Goal: Task Accomplishment & Management: Use online tool/utility

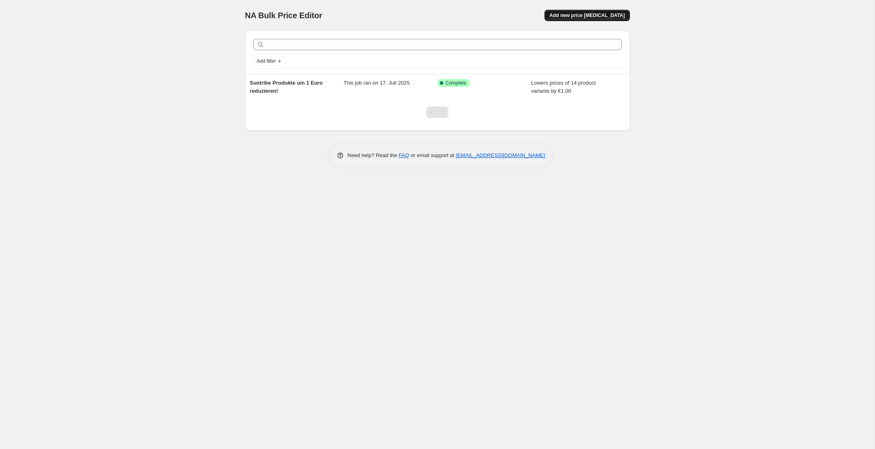
click at [607, 15] on span "Add new price [MEDICAL_DATA]" at bounding box center [586, 15] width 75 height 6
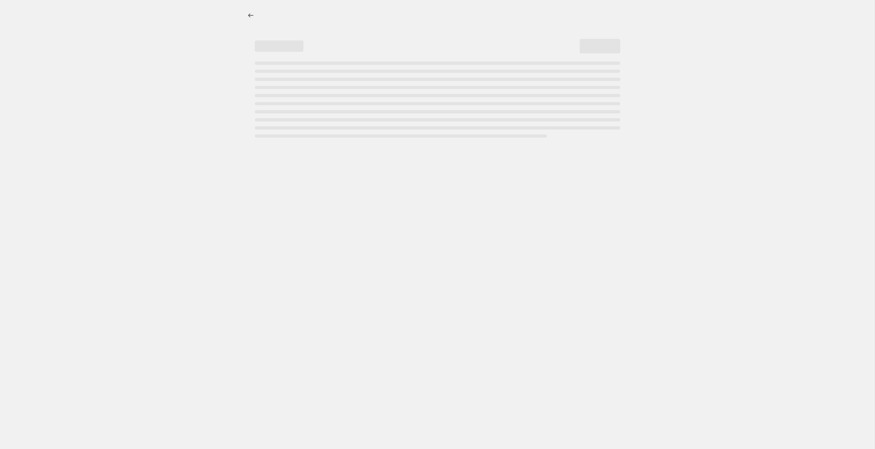
select select "percentage"
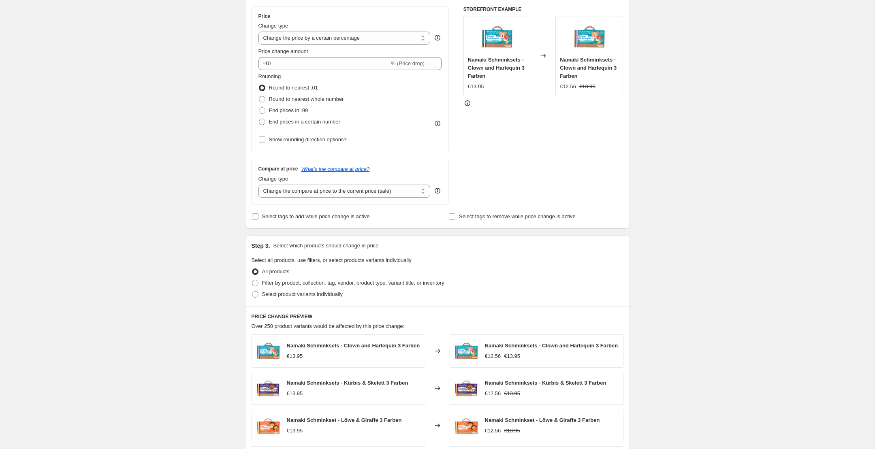
scroll to position [143, 0]
click at [338, 283] on span "Filter by product, collection, tag, vendor, product type, variant title, or inv…" at bounding box center [353, 282] width 182 height 6
click at [252, 280] on input "Filter by product, collection, tag, vendor, product type, variant title, or inv…" at bounding box center [252, 279] width 0 height 0
radio input "true"
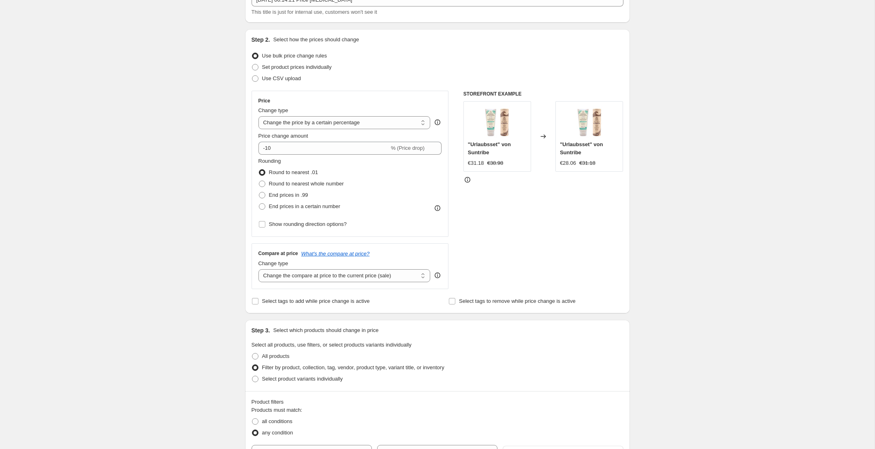
scroll to position [0, 0]
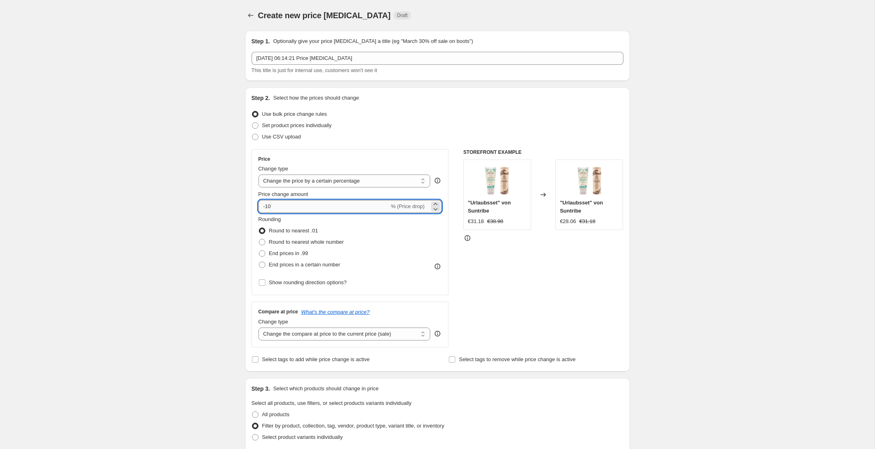
click at [302, 204] on input "-10" at bounding box center [323, 206] width 131 height 13
drag, startPoint x: 266, startPoint y: 207, endPoint x: 277, endPoint y: 207, distance: 11.7
click at [277, 207] on input "-10" at bounding box center [323, 206] width 131 height 13
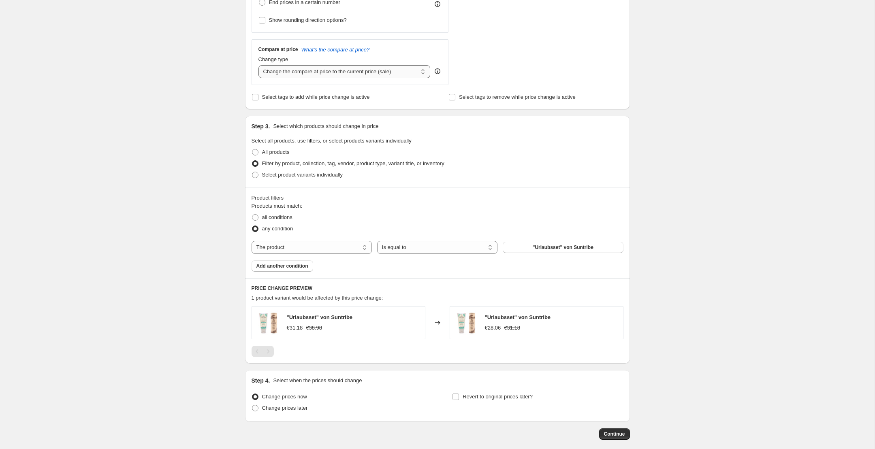
scroll to position [262, 0]
type input "-50"
click at [526, 247] on button ""Urlaubsset" von Suntribe" at bounding box center [563, 248] width 120 height 11
click at [315, 248] on select "The product The product's collection The product's tag The product's vendor The…" at bounding box center [311, 248] width 120 height 13
select select "collection"
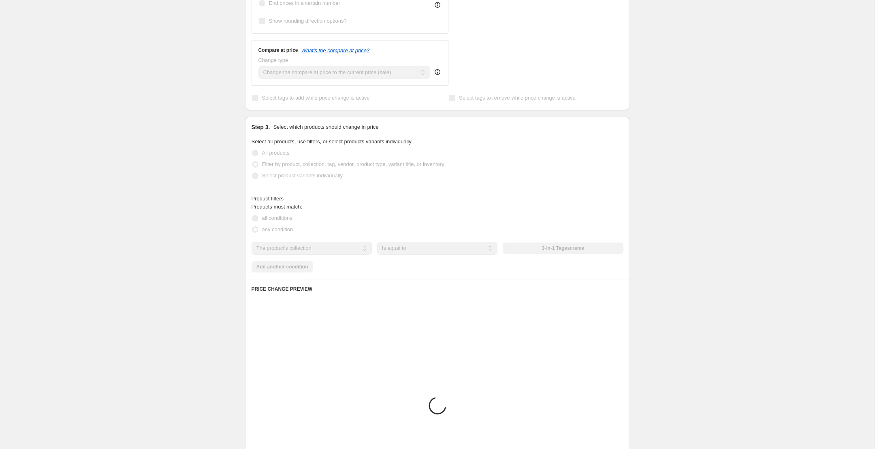
scroll to position [246, 0]
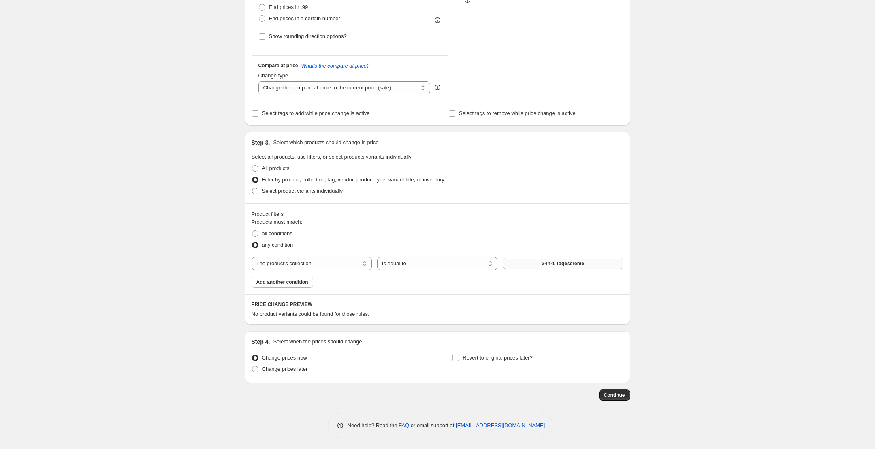
click at [543, 264] on span "3-in-1 Tagescreme" at bounding box center [563, 263] width 43 height 6
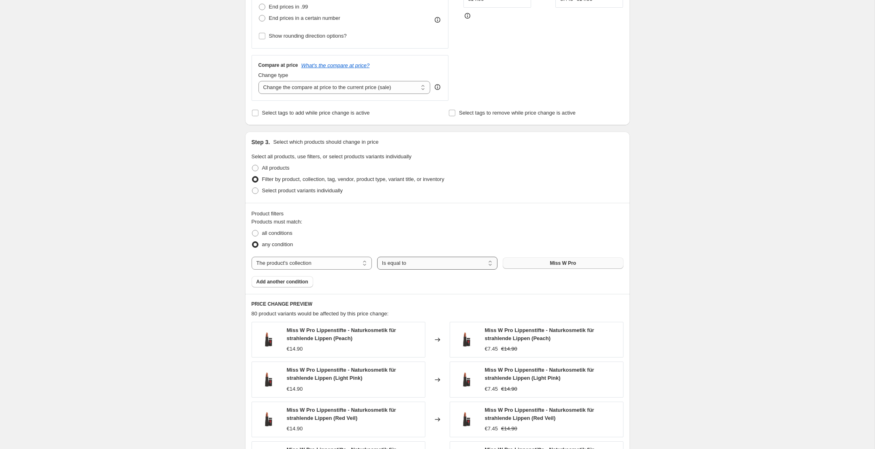
scroll to position [271, 0]
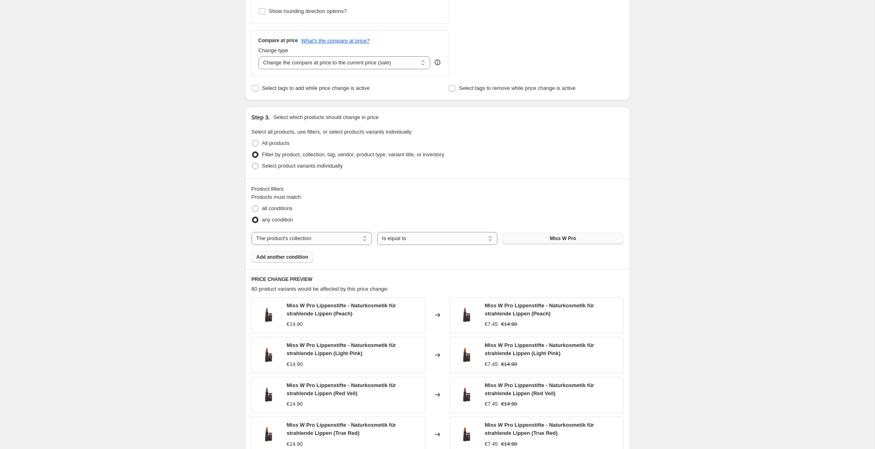
click at [280, 256] on span "Add another condition" at bounding box center [282, 257] width 52 height 6
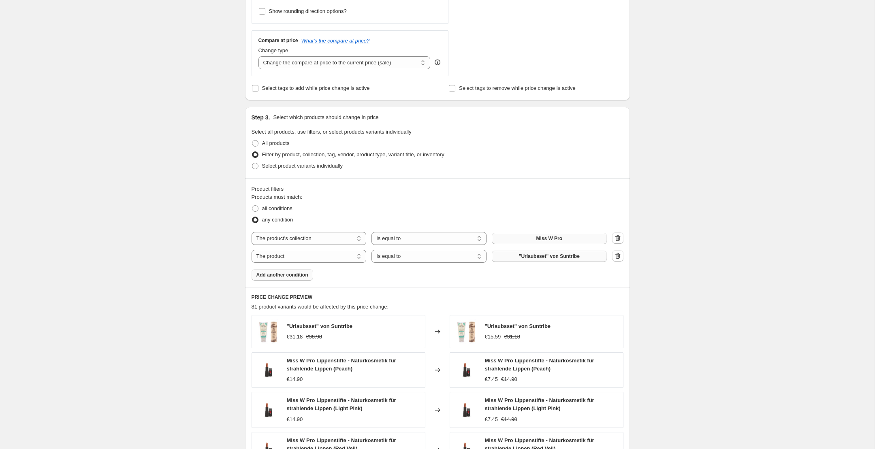
click at [527, 255] on span ""Urlaubsset" von Suntribe" at bounding box center [549, 256] width 61 height 6
click at [349, 255] on select "The product The product's collection The product's tag The product's vendor The…" at bounding box center [308, 256] width 115 height 13
select select "collection"
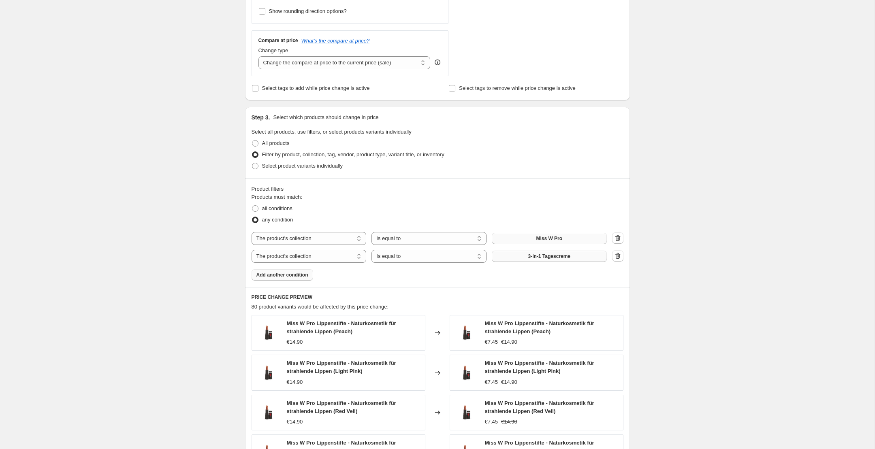
click at [577, 256] on button "3-in-1 Tagescreme" at bounding box center [549, 256] width 115 height 11
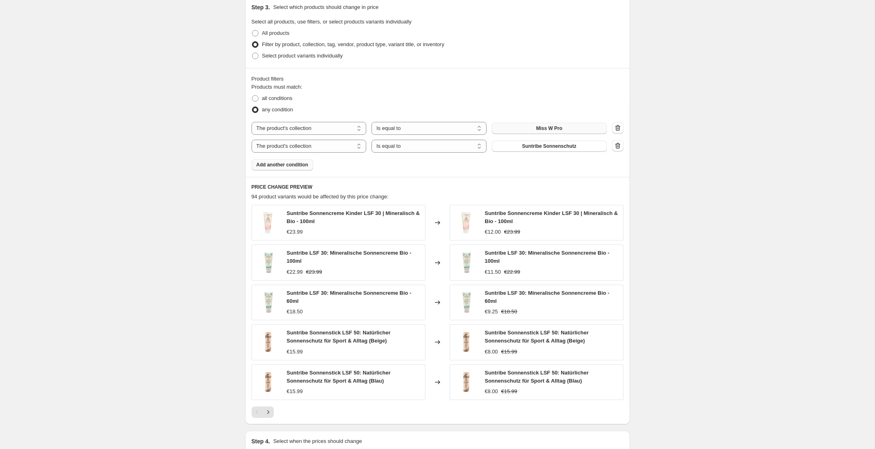
scroll to position [479, 0]
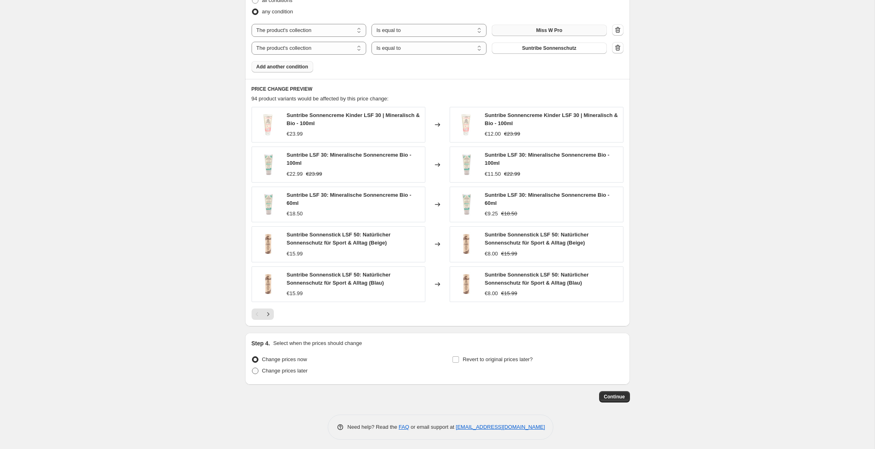
click at [286, 369] on span "Change prices later" at bounding box center [285, 371] width 46 height 6
click at [252, 368] on input "Change prices later" at bounding box center [252, 368] width 0 height 0
radio input "true"
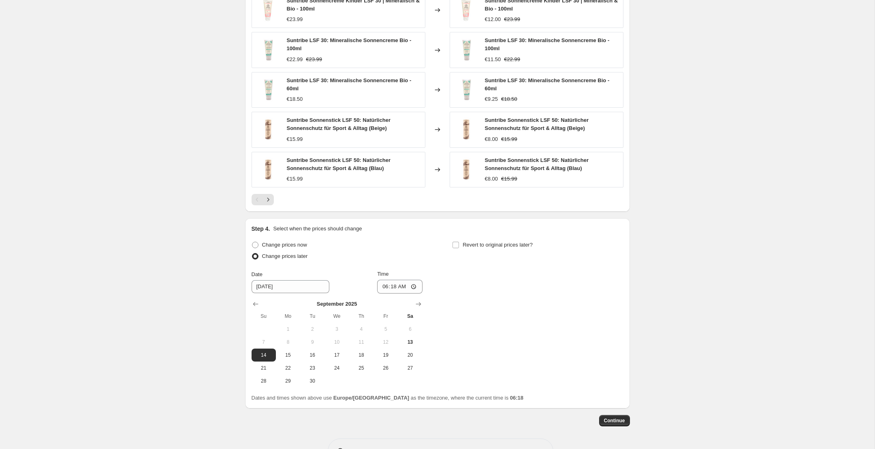
scroll to position [604, 0]
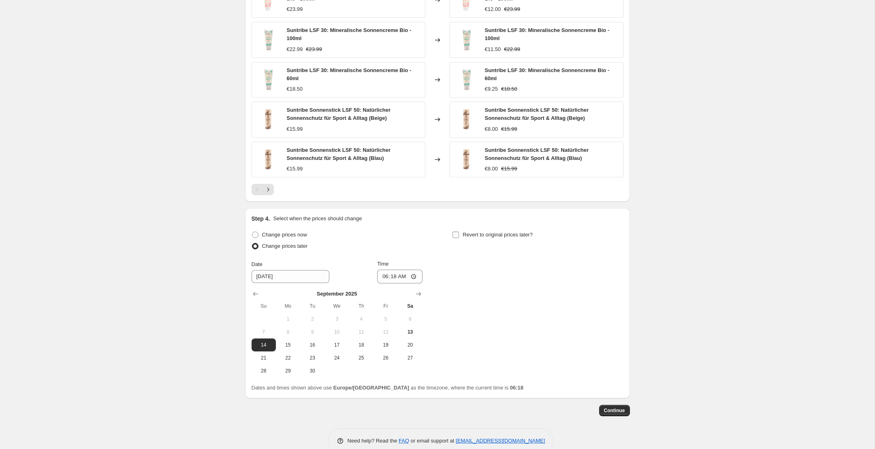
click at [464, 232] on span "Revert to original prices later?" at bounding box center [497, 235] width 70 height 6
click at [459, 232] on input "Revert to original prices later?" at bounding box center [455, 235] width 6 height 6
checkbox input "true"
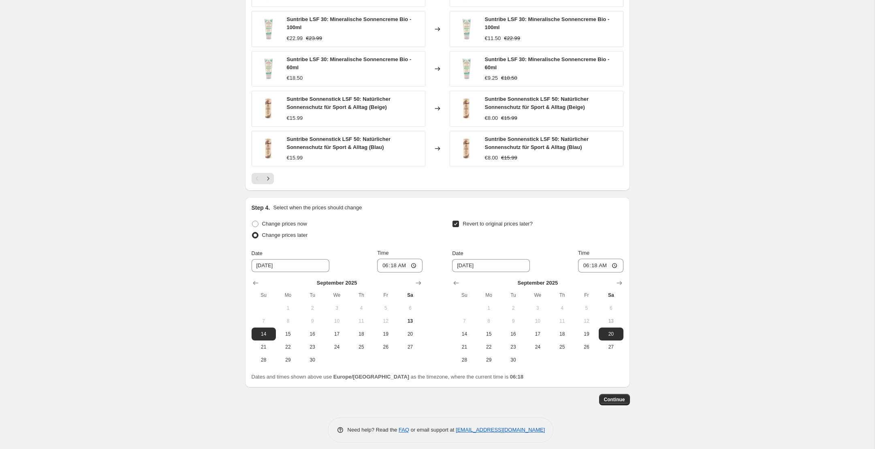
scroll to position [618, 0]
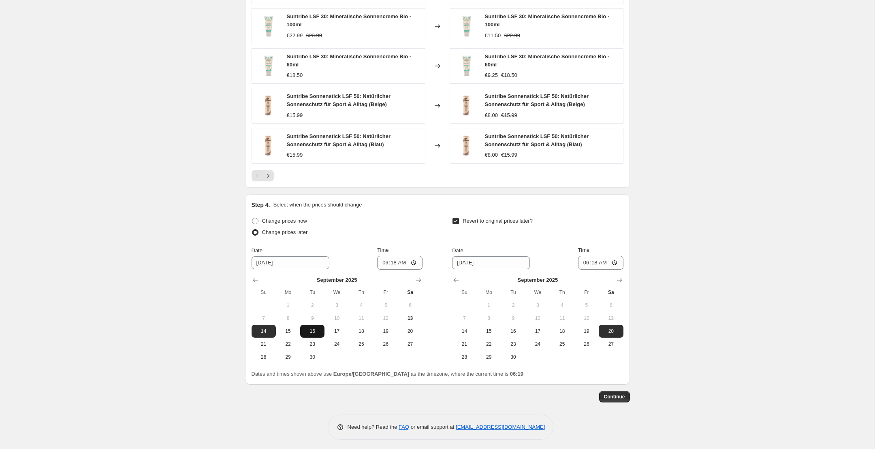
click at [315, 328] on span "16" at bounding box center [312, 331] width 18 height 6
type input "9/16/2025"
click at [398, 264] on input "06:18" at bounding box center [399, 263] width 45 height 14
click at [398, 261] on input "06:18" at bounding box center [399, 263] width 45 height 14
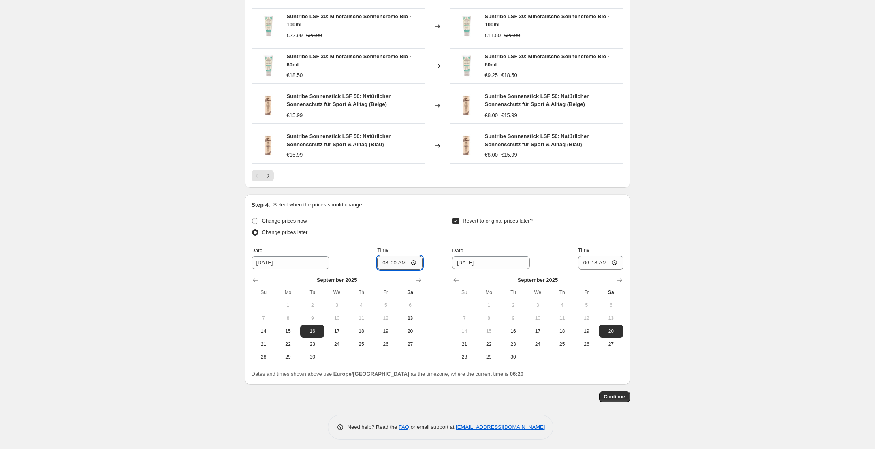
click at [393, 262] on input "08:00" at bounding box center [399, 263] width 45 height 14
type input "07:00"
click at [561, 328] on span "18" at bounding box center [562, 331] width 18 height 6
type input "9/18/2025"
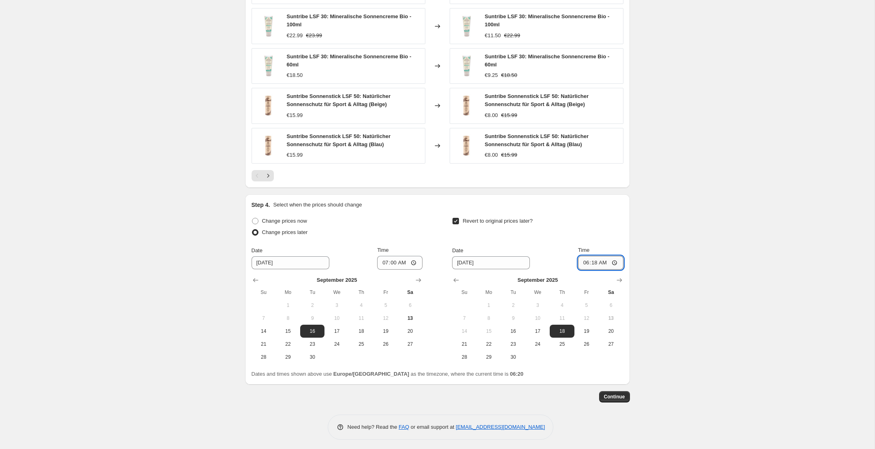
click at [604, 260] on input "06:18" at bounding box center [600, 263] width 45 height 14
click at [590, 261] on input "06:18" at bounding box center [600, 263] width 45 height 14
click at [594, 262] on input "23:18" at bounding box center [600, 263] width 45 height 14
type input "22:59"
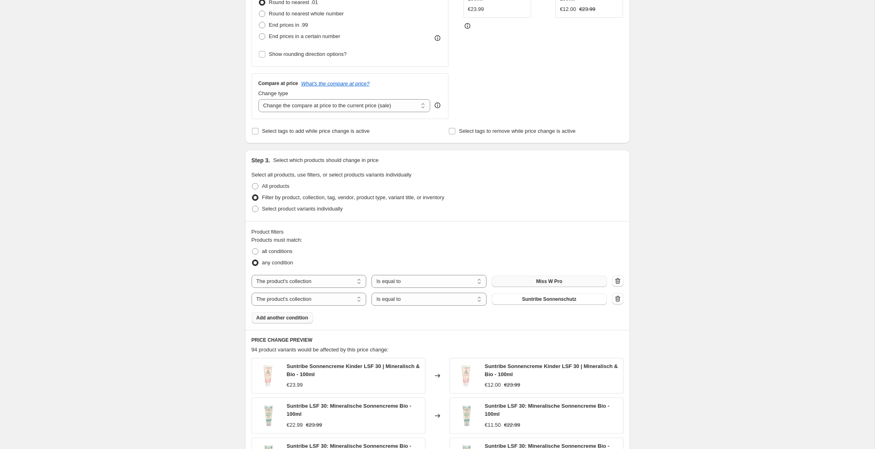
scroll to position [227, 0]
click at [256, 131] on input "Select tags to add while price change is active" at bounding box center [255, 132] width 6 height 6
checkbox input "true"
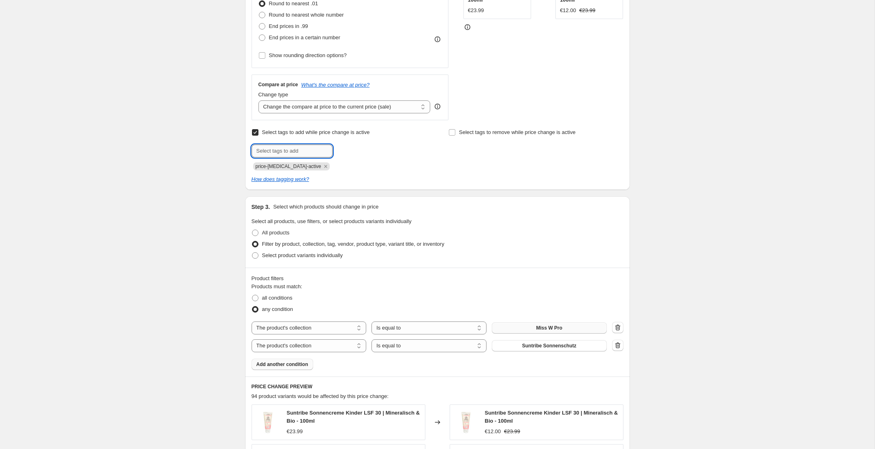
click at [274, 145] on input "text" at bounding box center [291, 151] width 81 height 13
type input "sale"
click at [357, 151] on span "sale" at bounding box center [354, 150] width 9 height 6
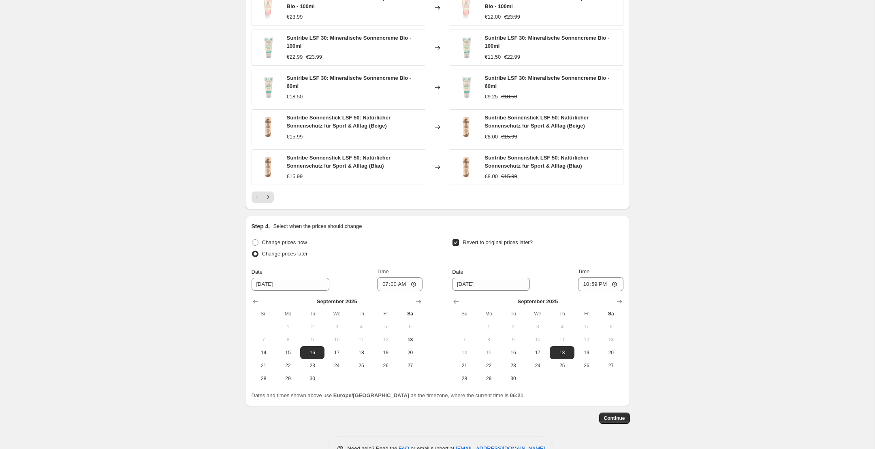
scroll to position [660, 0]
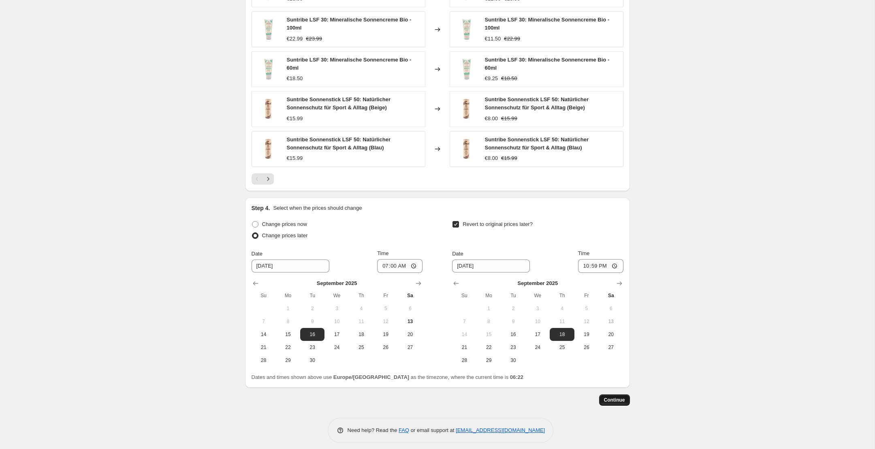
click at [606, 397] on span "Continue" at bounding box center [614, 400] width 21 height 6
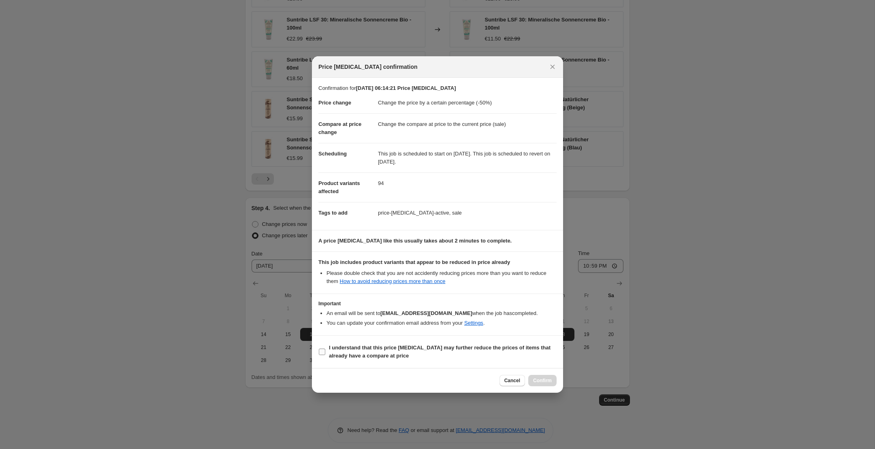
click at [325, 350] on input "I understand that this price change job may further reduce the prices of items …" at bounding box center [322, 352] width 6 height 6
checkbox input "true"
click at [518, 381] on span "Cancel" at bounding box center [512, 380] width 16 height 6
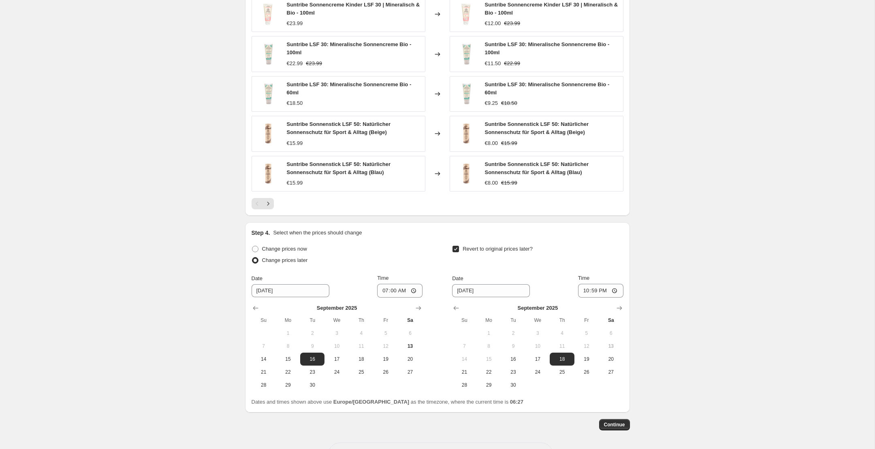
scroll to position [663, 0]
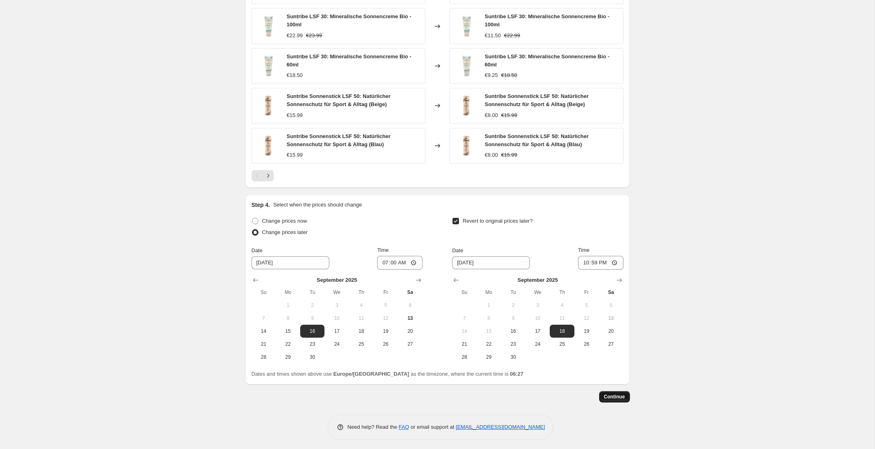
click at [620, 394] on span "Continue" at bounding box center [614, 397] width 21 height 6
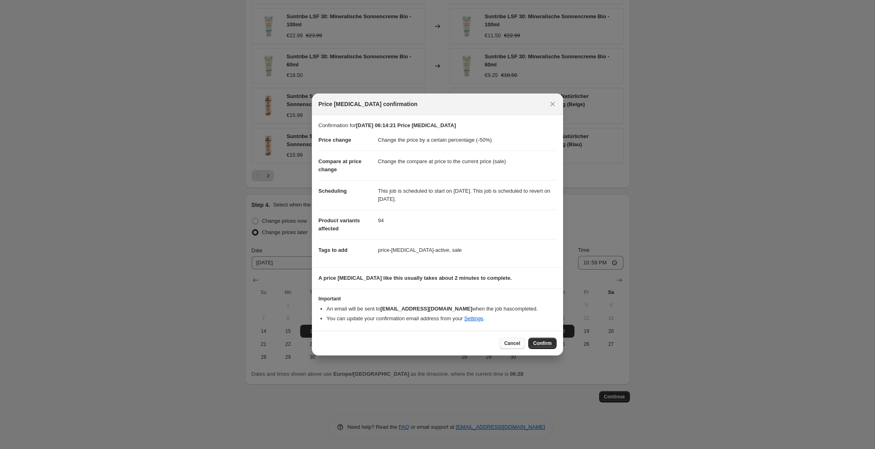
click at [515, 339] on button "Cancel" at bounding box center [512, 343] width 26 height 11
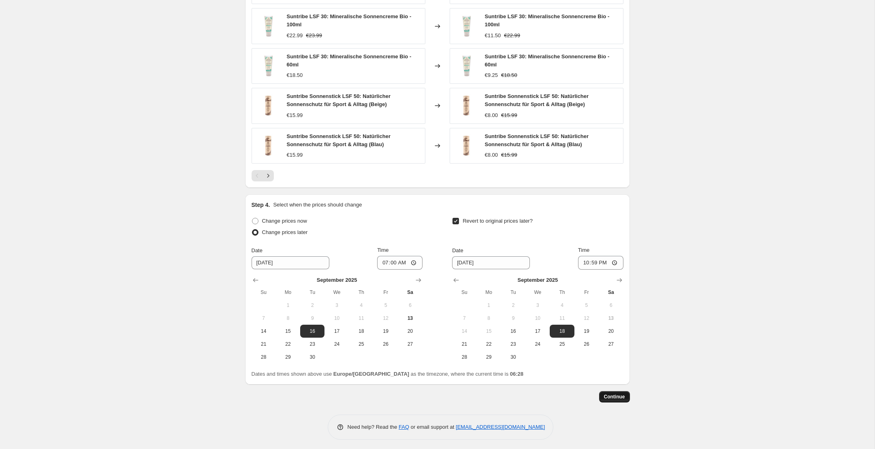
click at [620, 391] on button "Continue" at bounding box center [614, 396] width 31 height 11
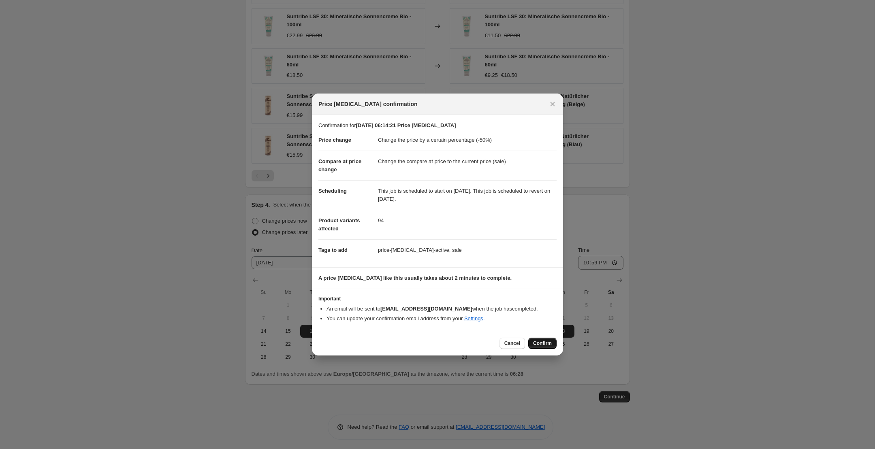
click at [541, 345] on span "Confirm" at bounding box center [542, 343] width 19 height 6
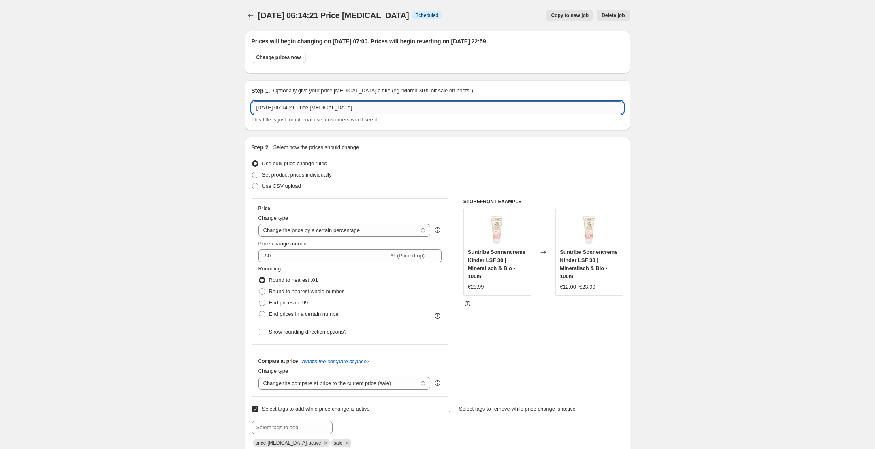
click at [318, 109] on input "13. Sept. 2025, 06:14:21 Price change job" at bounding box center [437, 107] width 372 height 13
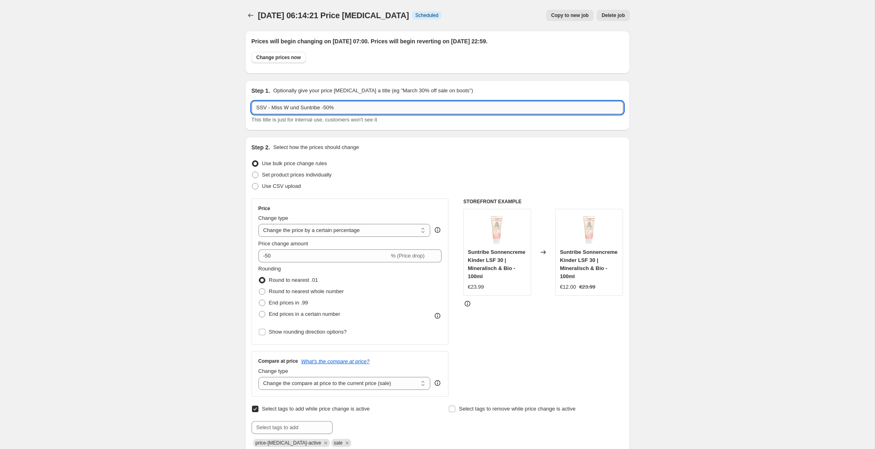
click at [423, 110] on input "SSV - Miss W und Suntribe -50%" at bounding box center [437, 107] width 372 height 13
type input "SSV - Miss W und Suntribe -50% - 16. - 18.09.25"
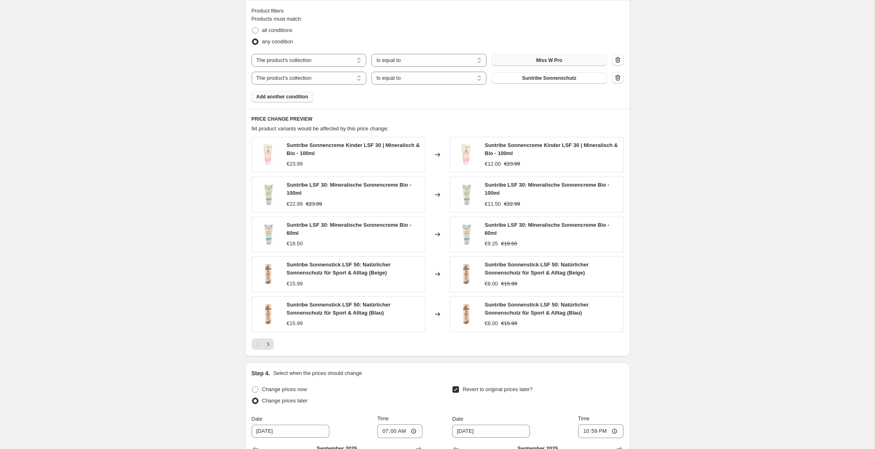
scroll to position [713, 0]
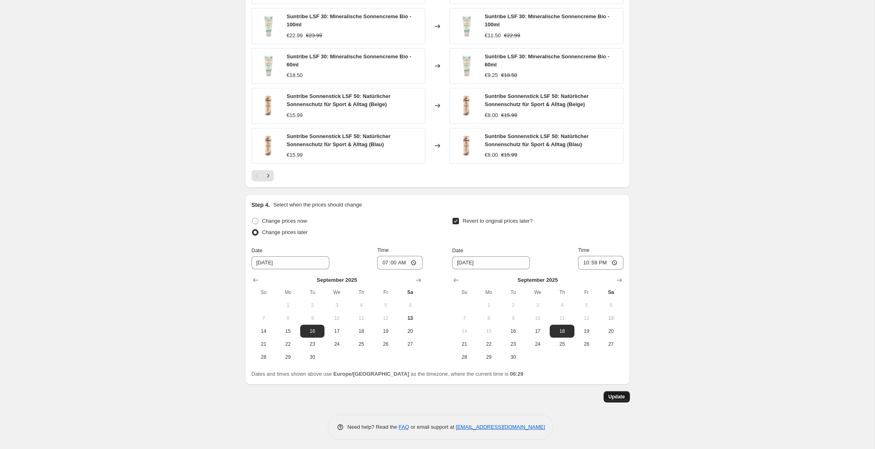
click at [614, 394] on span "Update" at bounding box center [616, 397] width 17 height 6
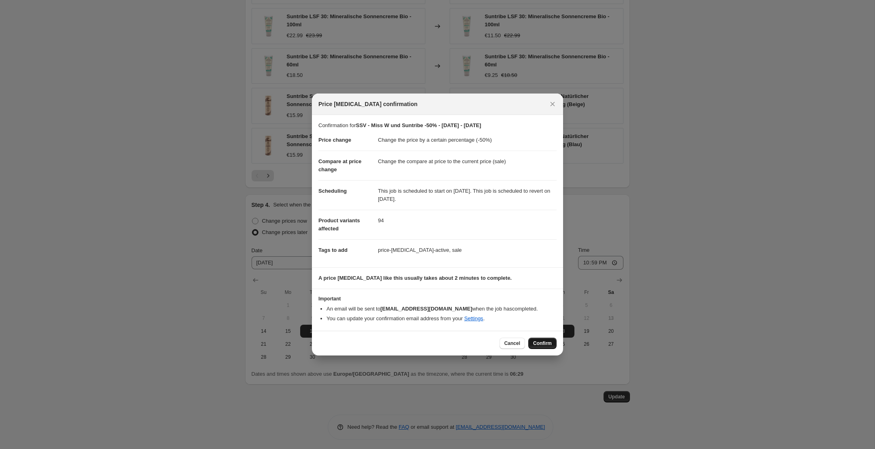
click at [543, 342] on span "Confirm" at bounding box center [542, 343] width 19 height 6
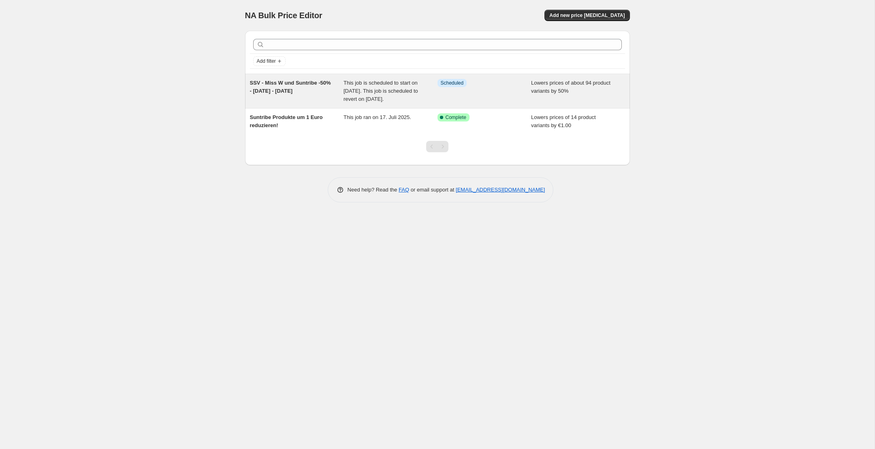
click at [350, 103] on div "This job is scheduled to start on 16. September 2025. This job is scheduled to …" at bounding box center [390, 91] width 94 height 24
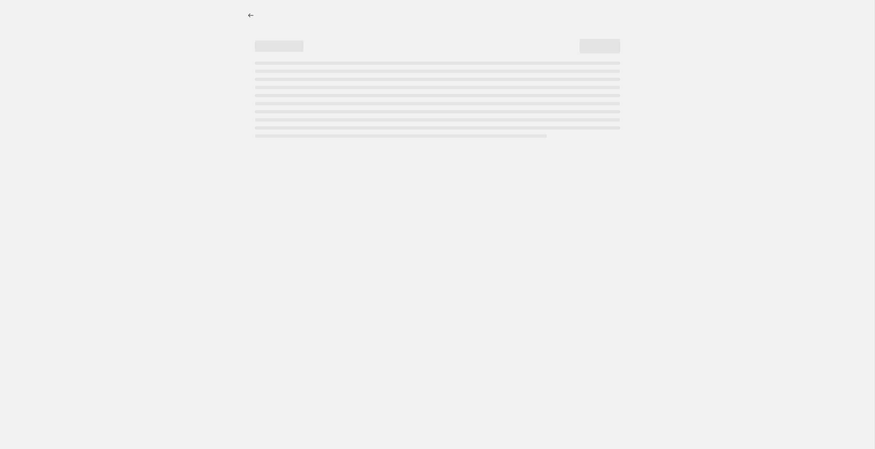
select select "percentage"
select select "collection"
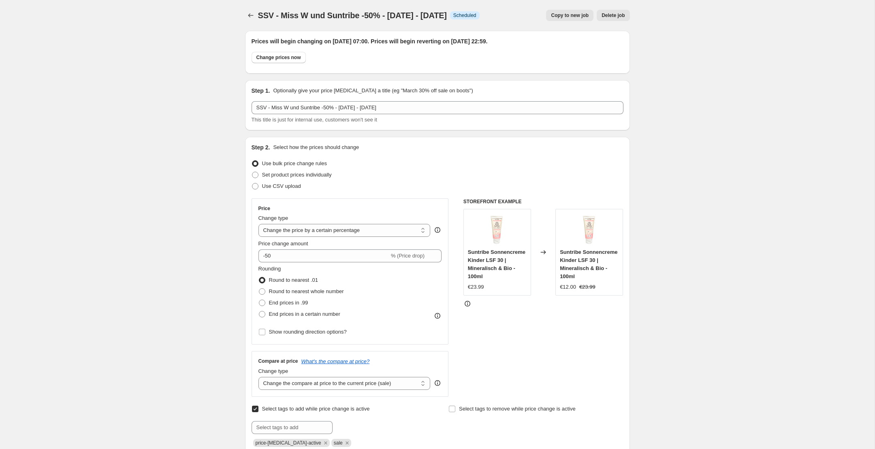
click at [560, 17] on span "Copy to new job" at bounding box center [570, 15] width 38 height 6
select select "percentage"
select select "collection"
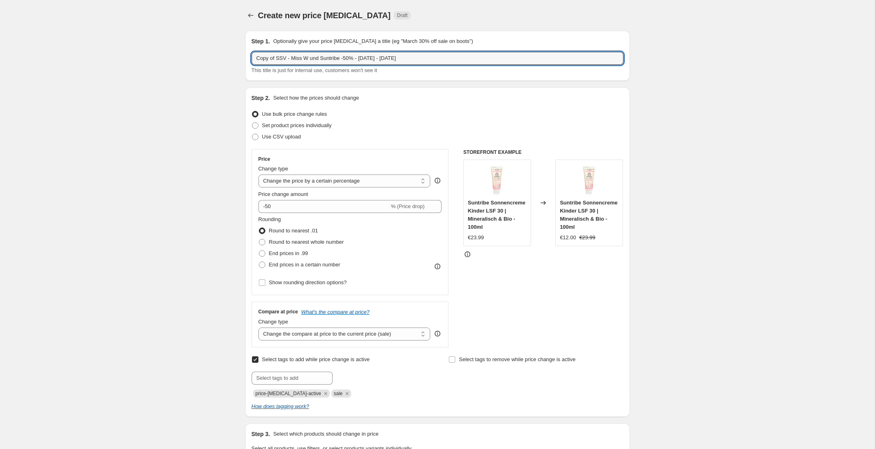
drag, startPoint x: 278, startPoint y: 60, endPoint x: 243, endPoint y: 60, distance: 34.8
drag, startPoint x: 273, startPoint y: 60, endPoint x: 322, endPoint y: 55, distance: 48.8
click at [322, 55] on input "SSV - Miss W und Suntribe -50% - 16. - 18.09.25" at bounding box center [437, 58] width 372 height 13
click at [329, 59] on input "SSV - Radico und Namaki -50% - 16. - 18.09.25" at bounding box center [437, 58] width 372 height 13
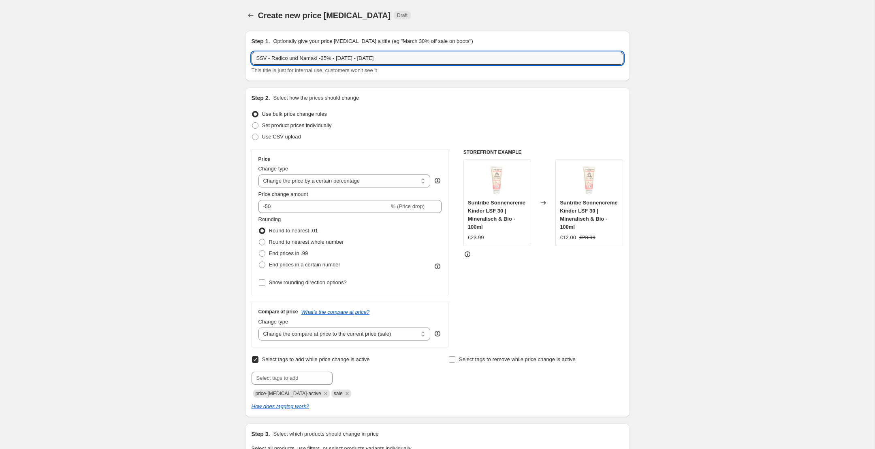
type input "SSV - Radico und Namaki -25% - 16. - 18.09.25"
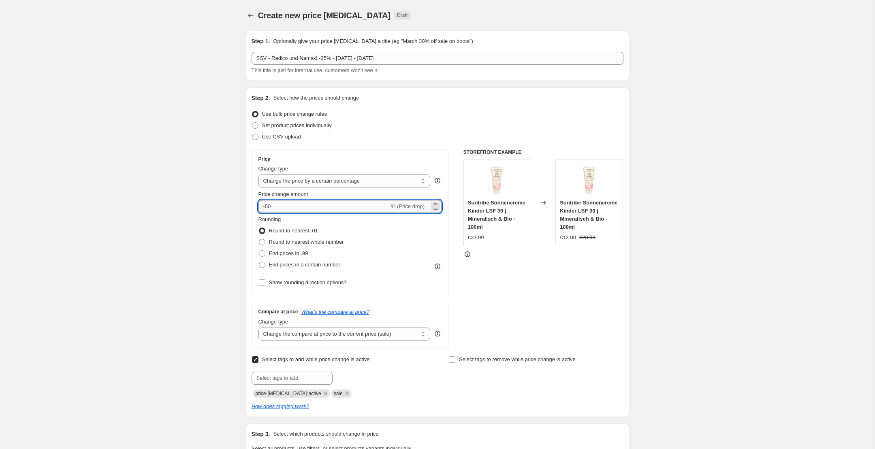
click at [279, 209] on input "-50" at bounding box center [323, 206] width 131 height 13
type input "-5"
type input "-25"
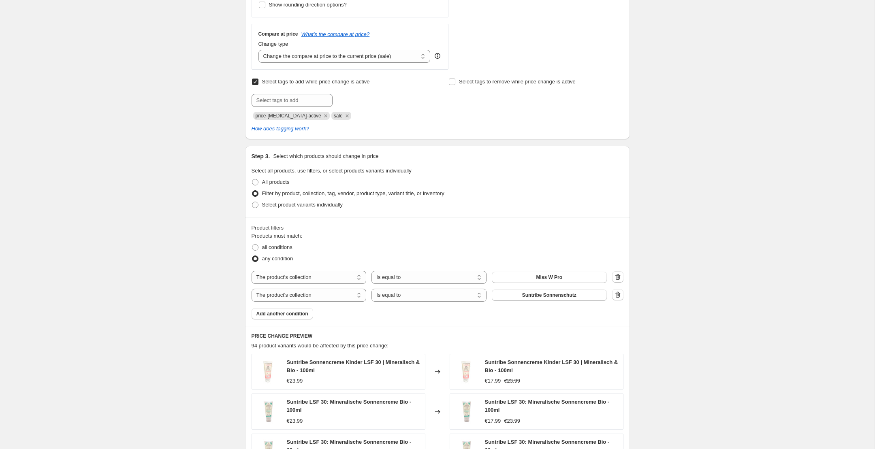
scroll to position [303, 0]
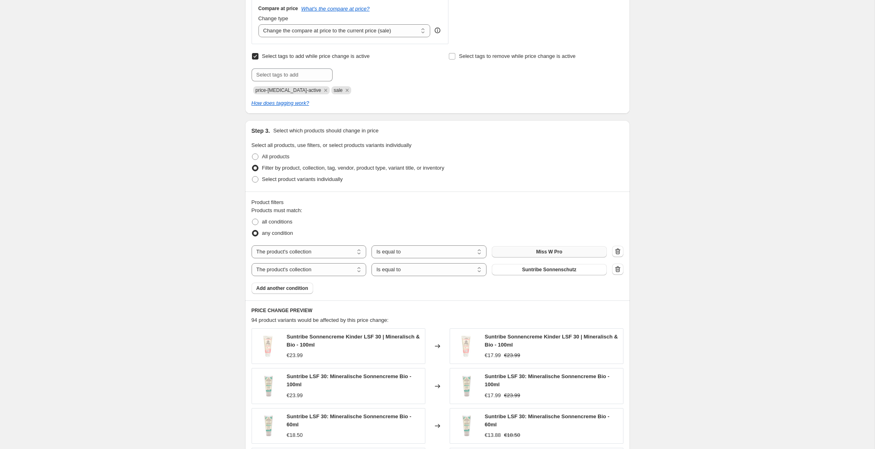
click at [540, 250] on span "Miss W Pro" at bounding box center [549, 252] width 26 height 6
click at [527, 268] on span "Suntribe Sonnenschutz" at bounding box center [549, 269] width 54 height 6
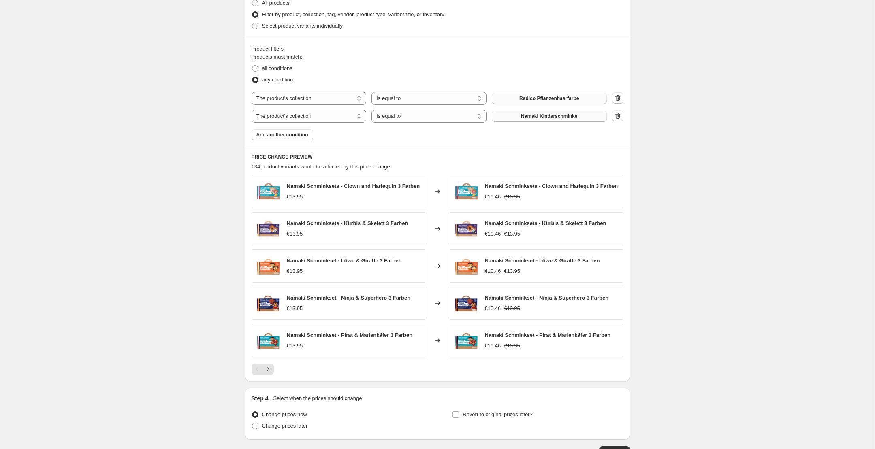
scroll to position [515, 0]
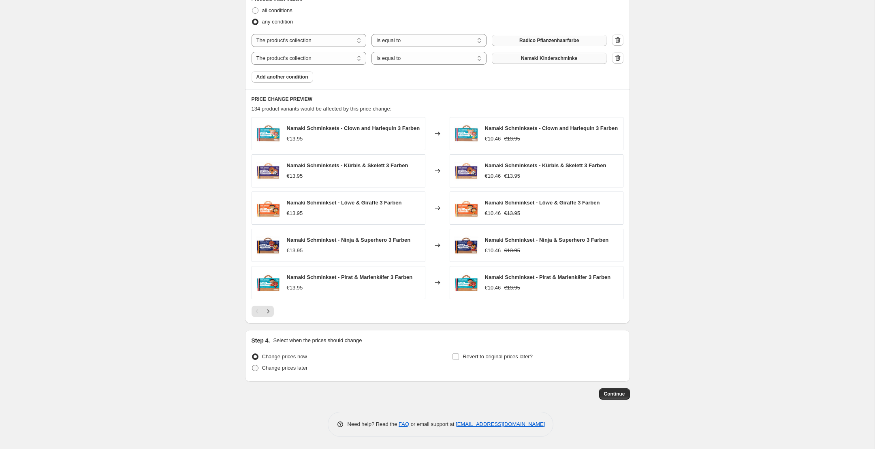
click at [305, 371] on span "Change prices later" at bounding box center [285, 368] width 46 height 6
click at [252, 365] on input "Change prices later" at bounding box center [252, 365] width 0 height 0
radio input "true"
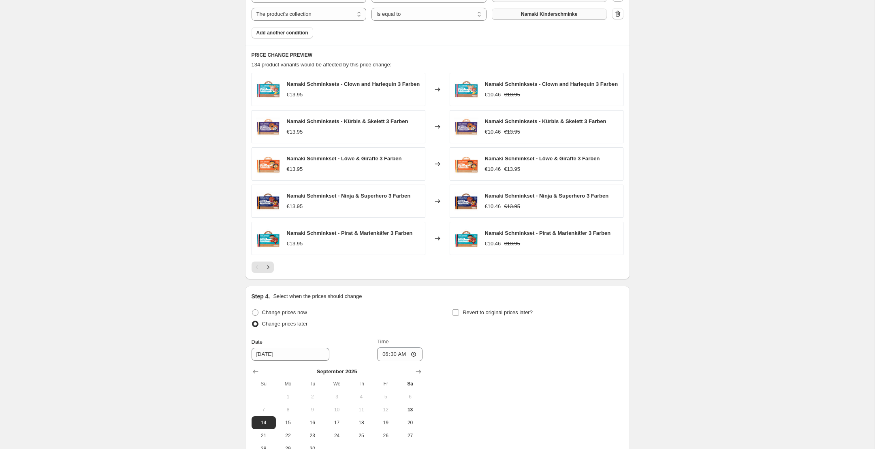
scroll to position [653, 0]
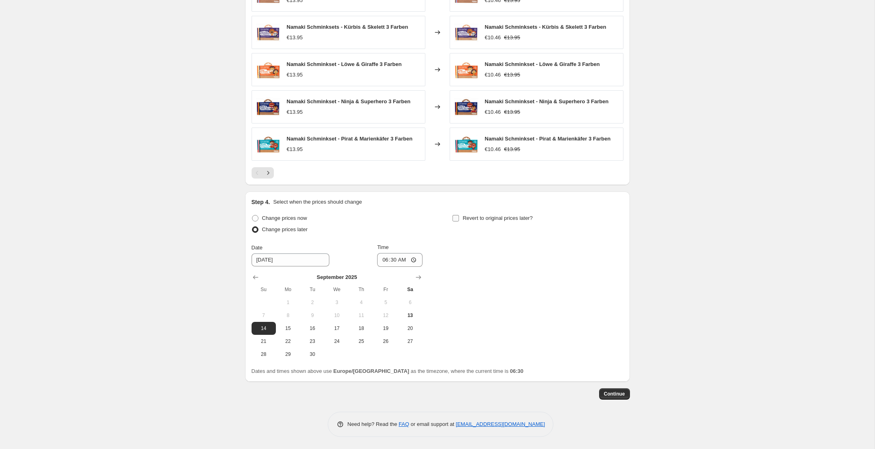
click at [486, 218] on span "Revert to original prices later?" at bounding box center [497, 218] width 70 height 6
click at [459, 218] on input "Revert to original prices later?" at bounding box center [455, 218] width 6 height 6
checkbox input "true"
click at [315, 326] on span "16" at bounding box center [312, 328] width 18 height 6
type input "9/16/2025"
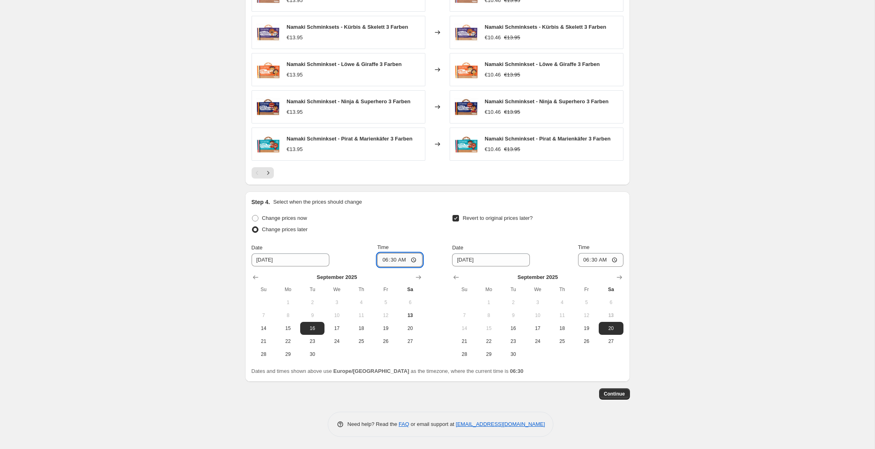
click at [396, 258] on input "06:30" at bounding box center [399, 260] width 45 height 14
type input "07:00"
click at [558, 327] on span "18" at bounding box center [562, 328] width 18 height 6
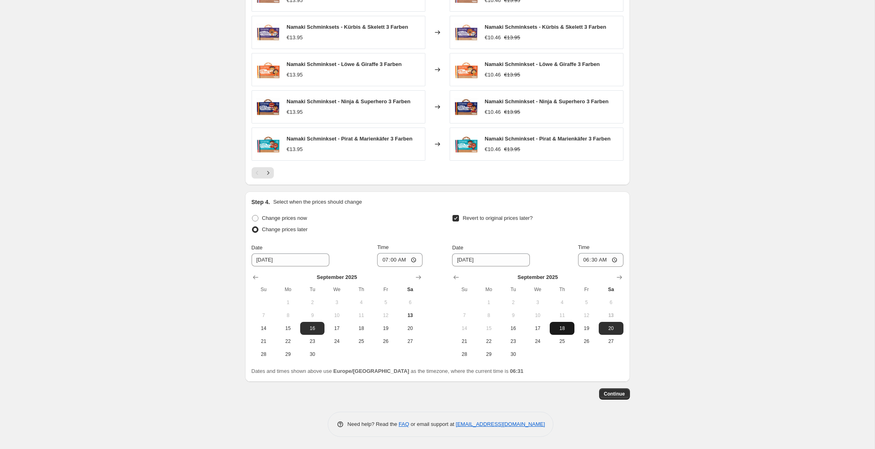
type input "9/18/2025"
click at [593, 259] on input "06:30" at bounding box center [600, 260] width 45 height 14
type input "22:59"
click at [603, 224] on div "Revert to original prices later?" at bounding box center [537, 225] width 171 height 24
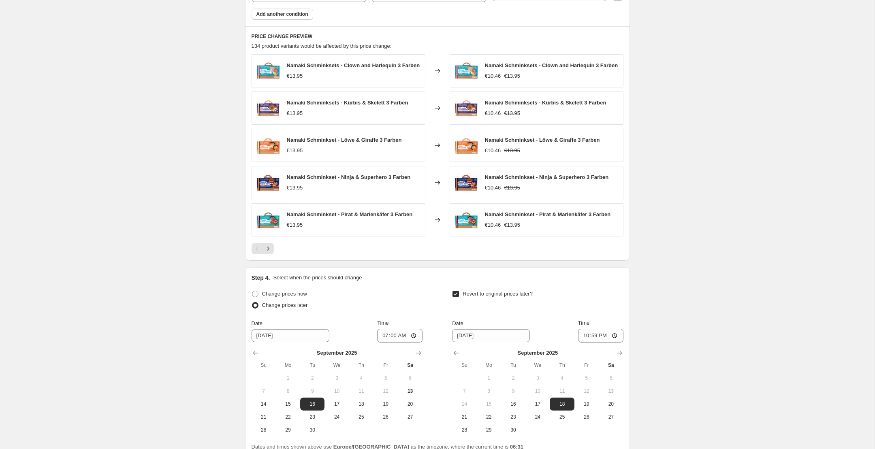
scroll to position [647, 0]
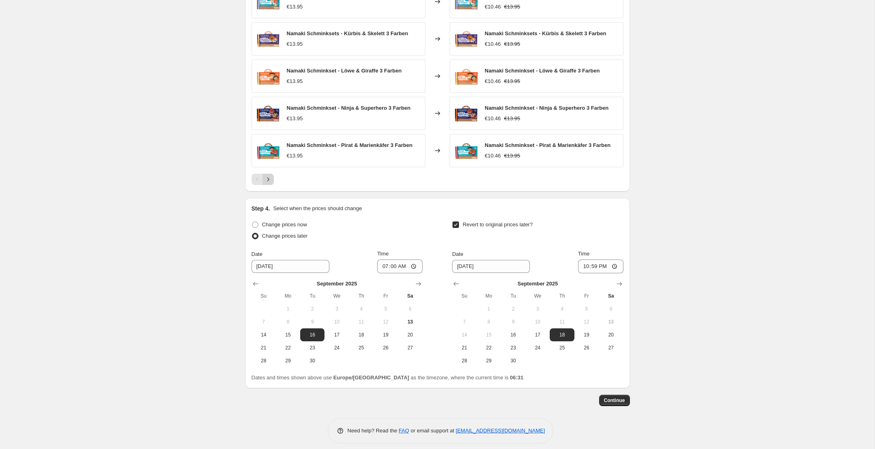
click at [270, 177] on icon "Next" at bounding box center [268, 179] width 8 height 8
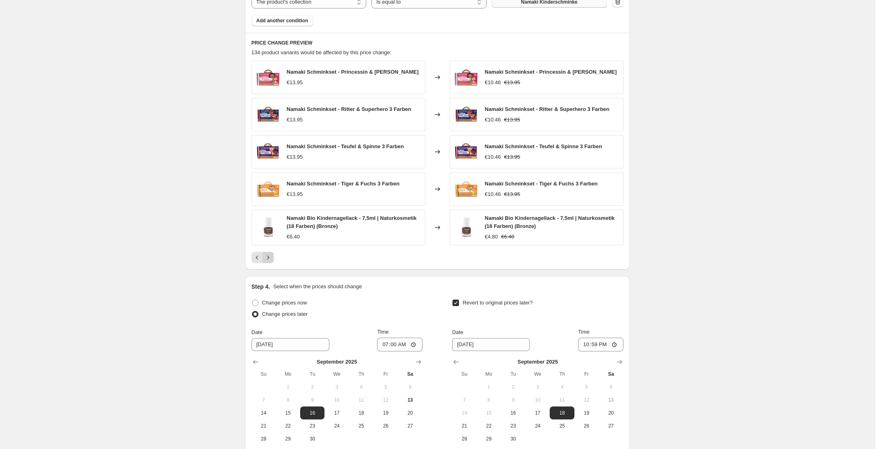
scroll to position [569, 0]
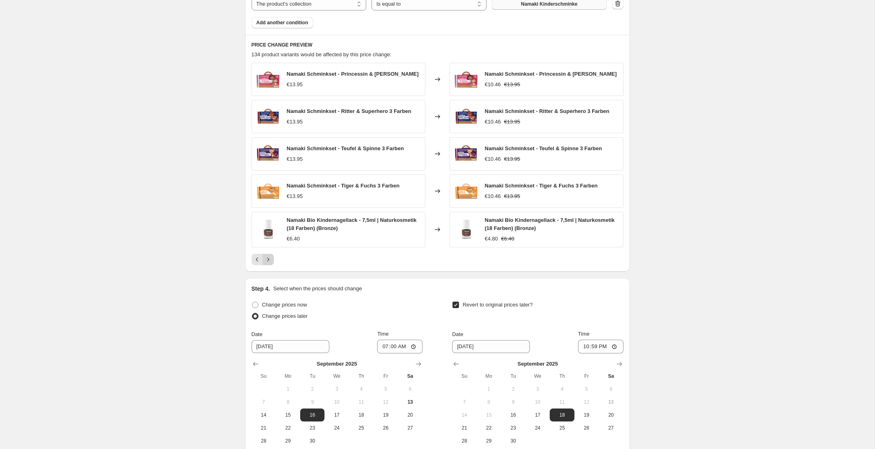
click at [272, 258] on button "Next" at bounding box center [267, 259] width 11 height 11
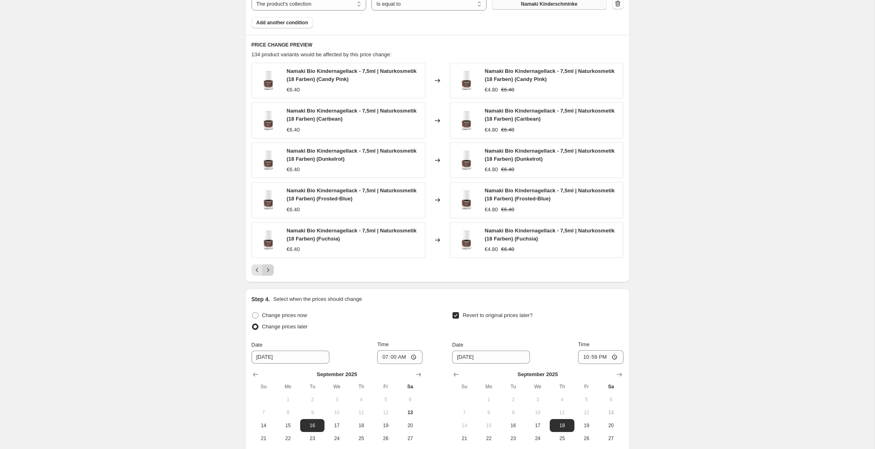
click at [270, 268] on icon "Next" at bounding box center [268, 270] width 8 height 8
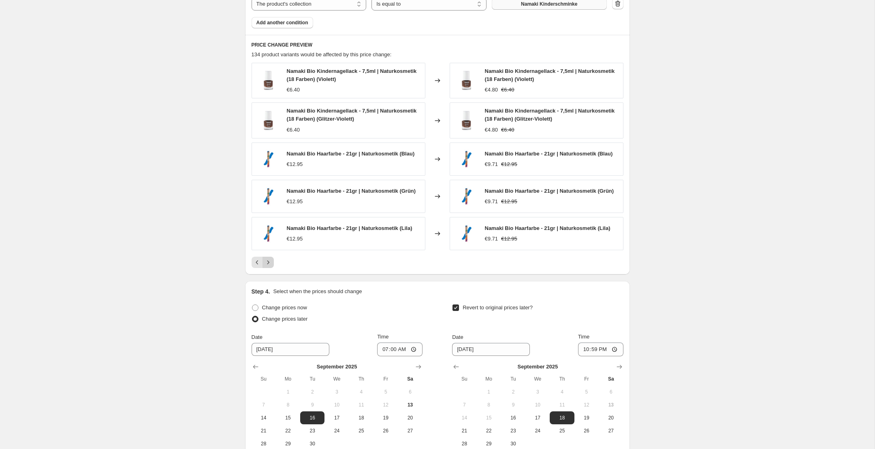
click at [270, 268] on div "PRICE CHANGE PREVIEW 134 product variants would be affected by this price chang…" at bounding box center [437, 155] width 385 height 240
click at [269, 262] on icon "Next" at bounding box center [268, 262] width 8 height 8
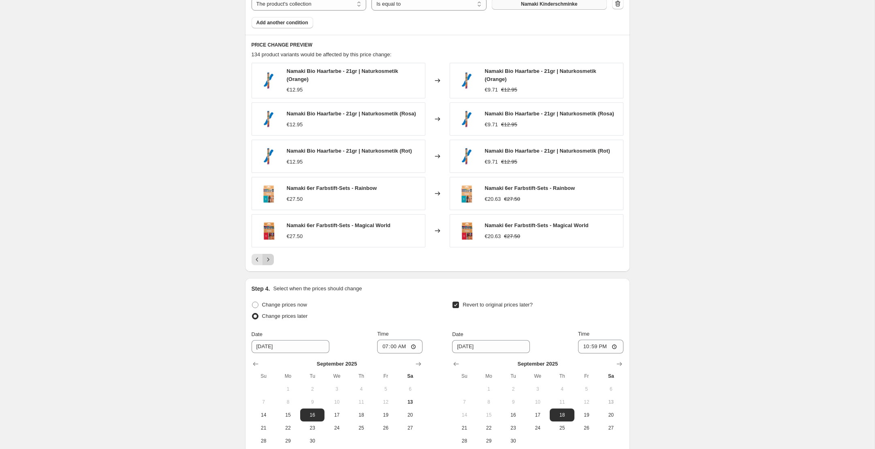
click at [269, 262] on button "Next" at bounding box center [267, 259] width 11 height 11
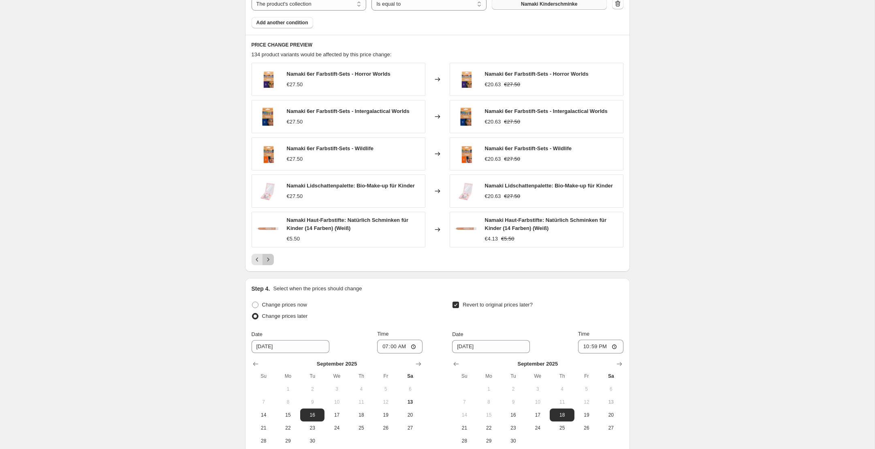
click at [269, 262] on button "Next" at bounding box center [267, 259] width 11 height 11
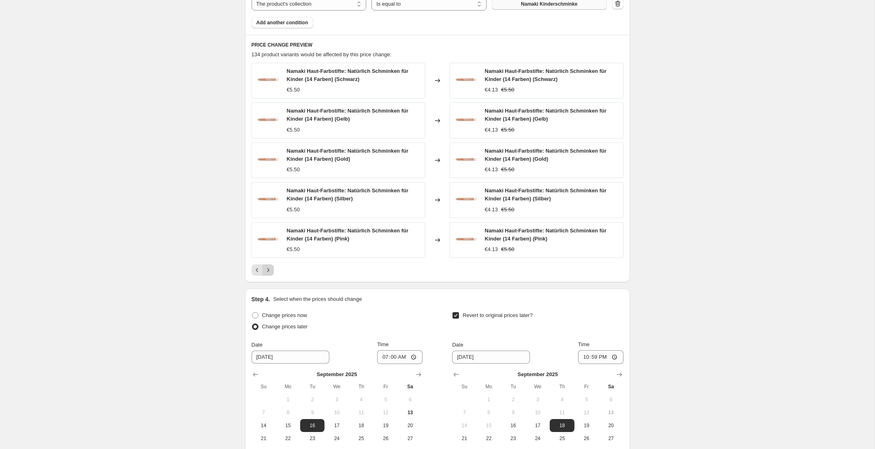
click at [269, 264] on button "Next" at bounding box center [267, 269] width 11 height 11
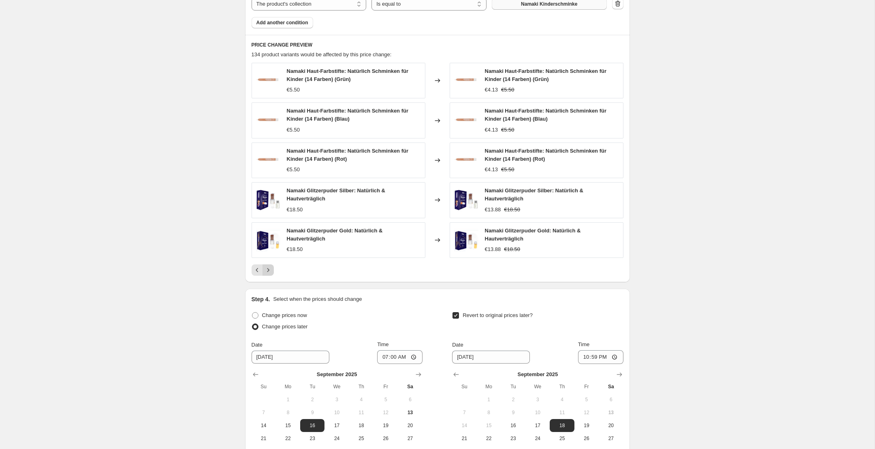
click at [269, 264] on button "Next" at bounding box center [267, 269] width 11 height 11
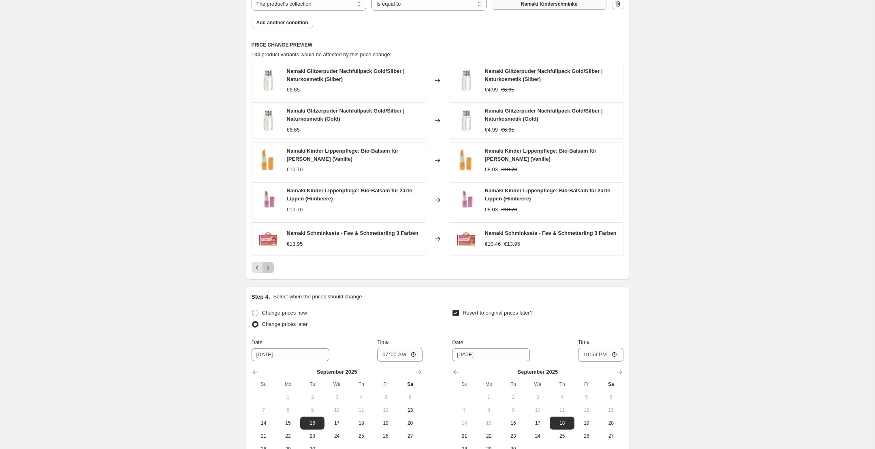
click at [269, 262] on button "Next" at bounding box center [267, 267] width 11 height 11
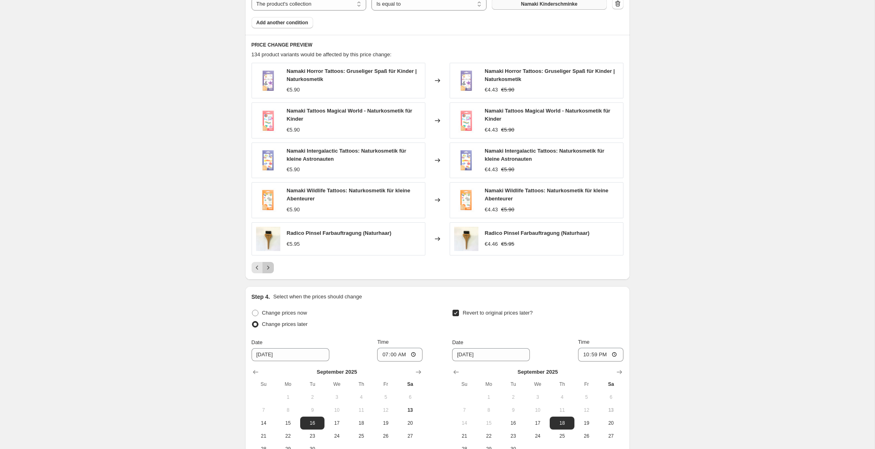
click at [269, 264] on icon "Next" at bounding box center [268, 268] width 8 height 8
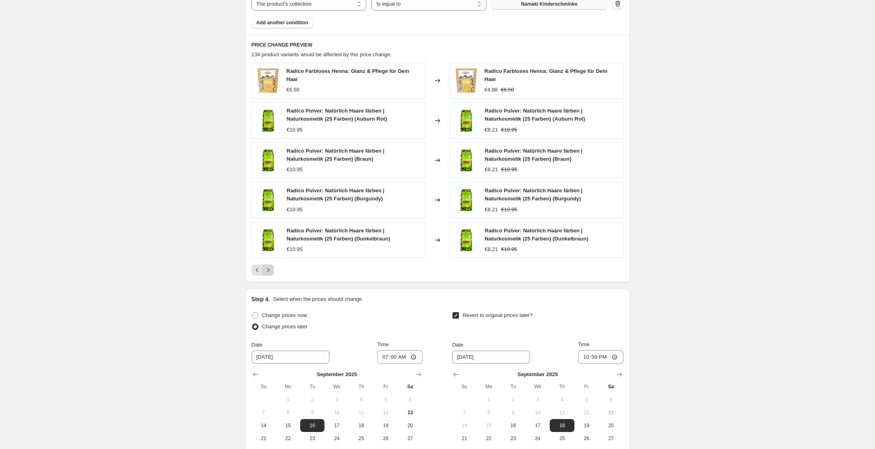
click at [269, 264] on button "Next" at bounding box center [267, 269] width 11 height 11
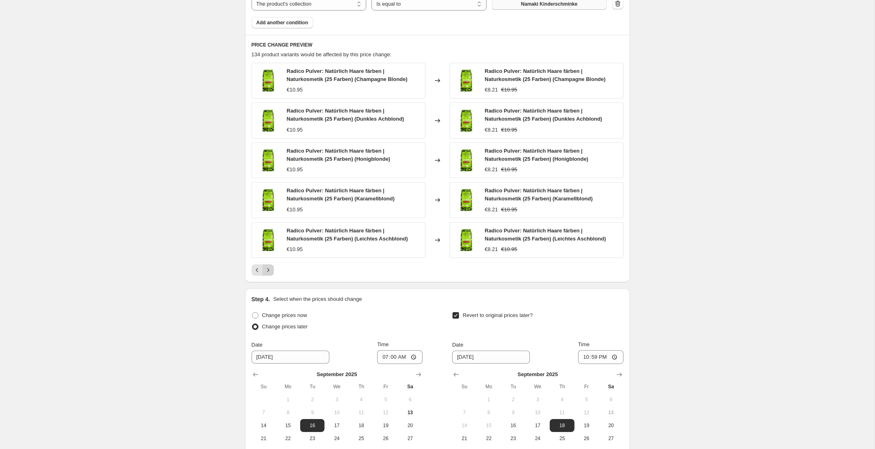
click at [269, 264] on button "Next" at bounding box center [267, 269] width 11 height 11
click at [269, 258] on div "Radico Pulver: Natürlich Haare färben | Naturkosmetik (25 Farben) (Violett) €10…" at bounding box center [338, 240] width 174 height 36
click at [268, 273] on icon "Next" at bounding box center [268, 270] width 8 height 8
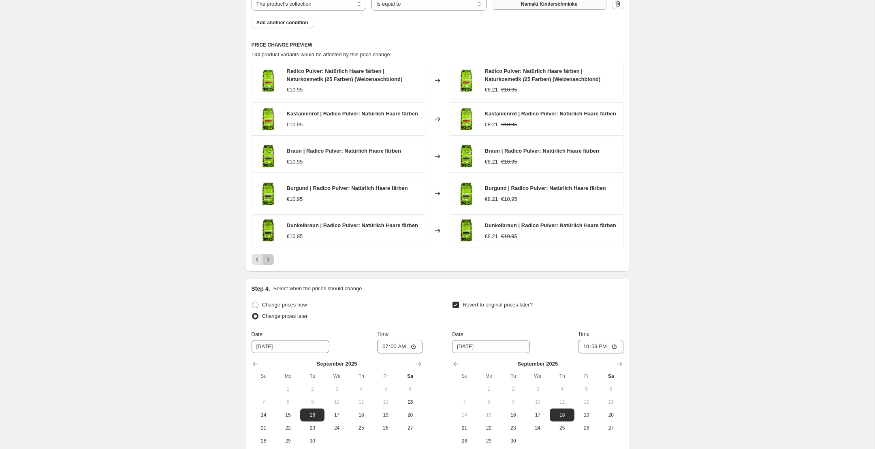
click at [269, 262] on icon "Next" at bounding box center [268, 260] width 8 height 8
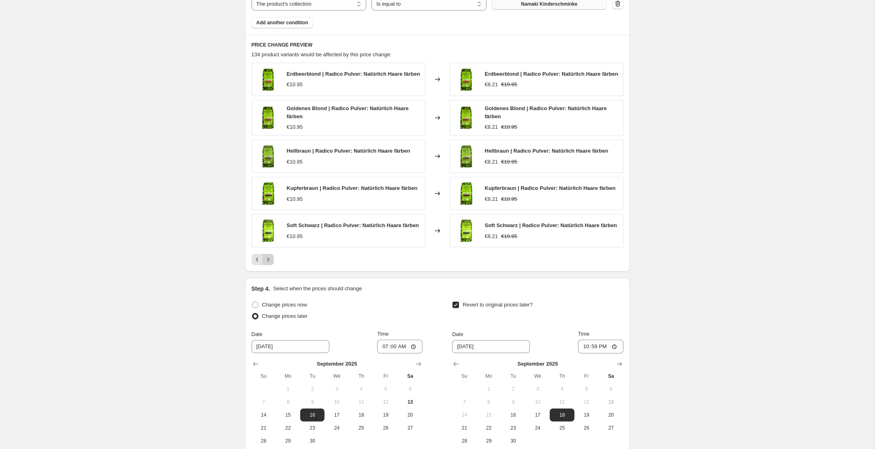
click at [269, 262] on icon "Next" at bounding box center [268, 260] width 8 height 8
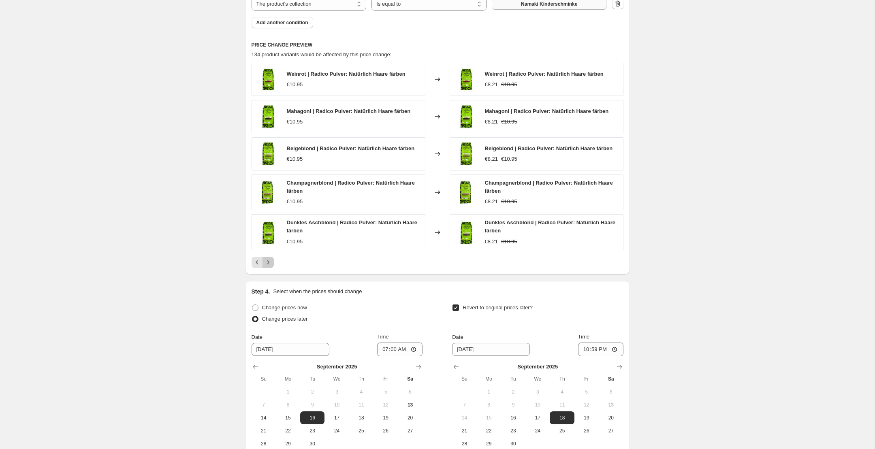
click at [269, 262] on icon "Next" at bounding box center [268, 262] width 8 height 8
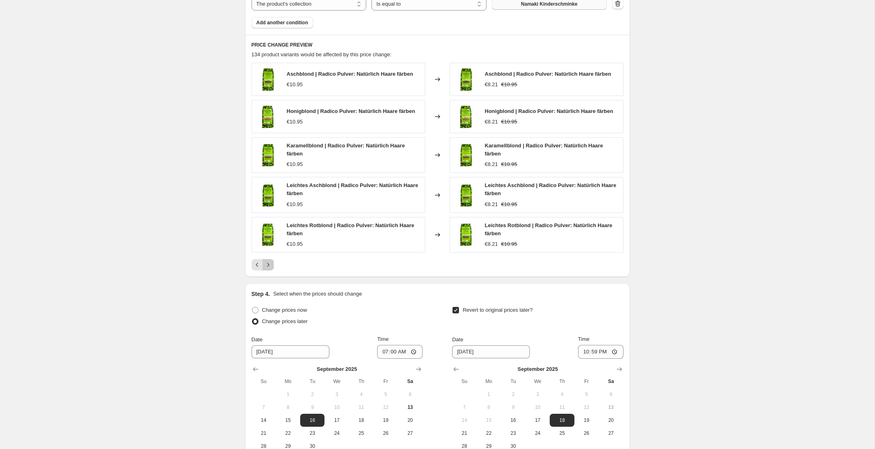
click at [269, 262] on icon "Next" at bounding box center [268, 265] width 8 height 8
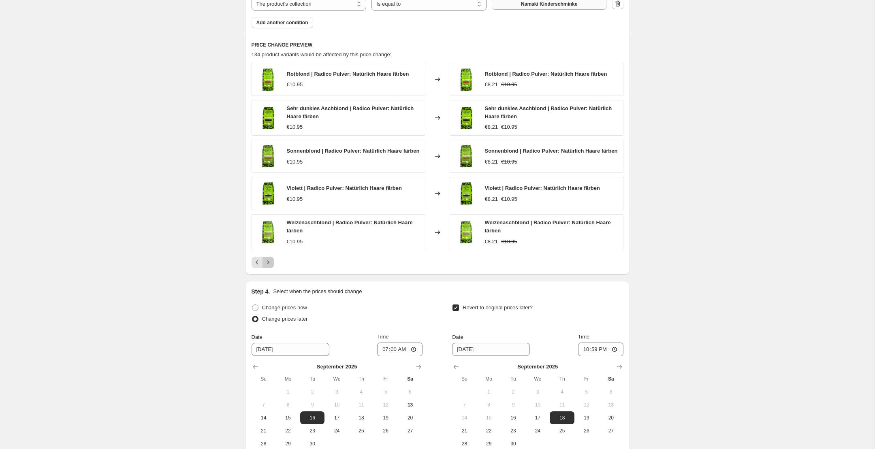
click at [269, 262] on icon "Next" at bounding box center [268, 262] width 8 height 8
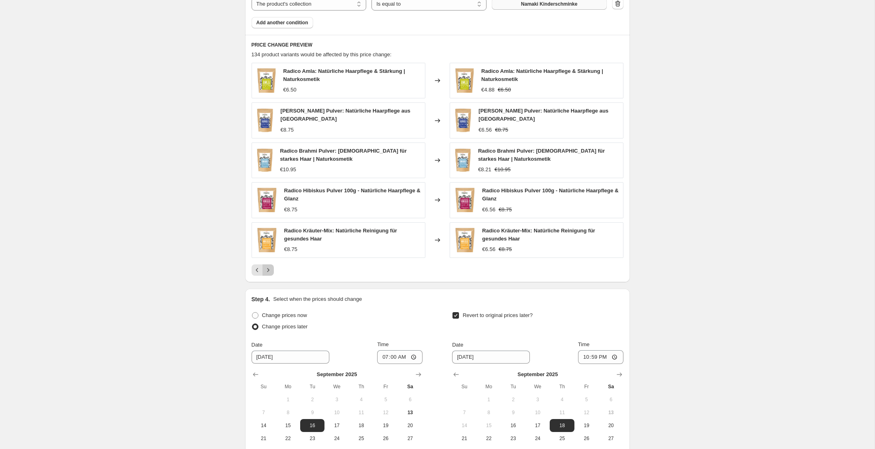
click at [269, 264] on button "Next" at bounding box center [267, 269] width 11 height 11
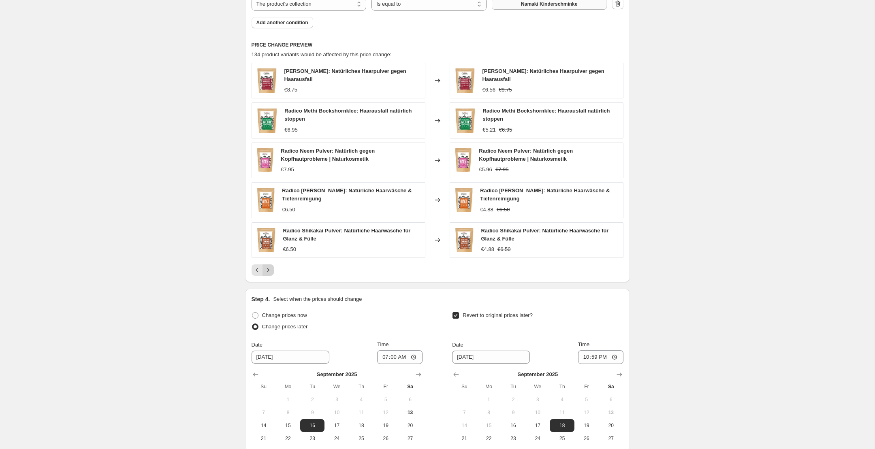
click at [269, 264] on button "Next" at bounding box center [267, 269] width 11 height 11
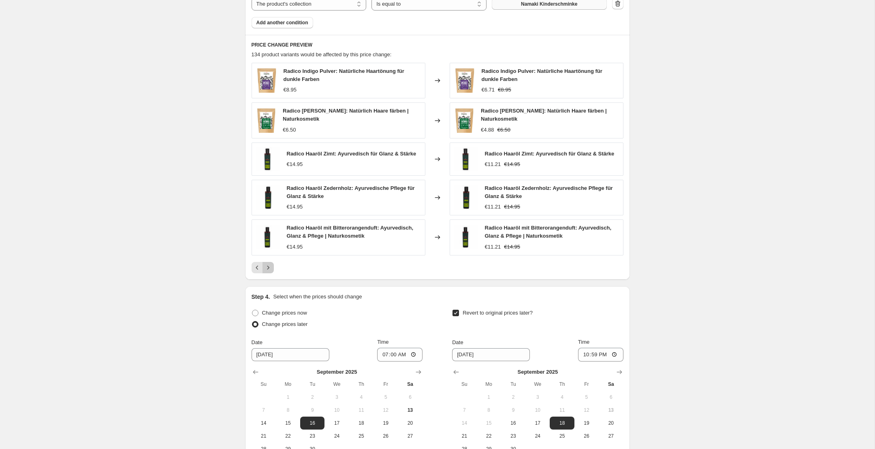
click at [269, 264] on icon "Next" at bounding box center [268, 268] width 8 height 8
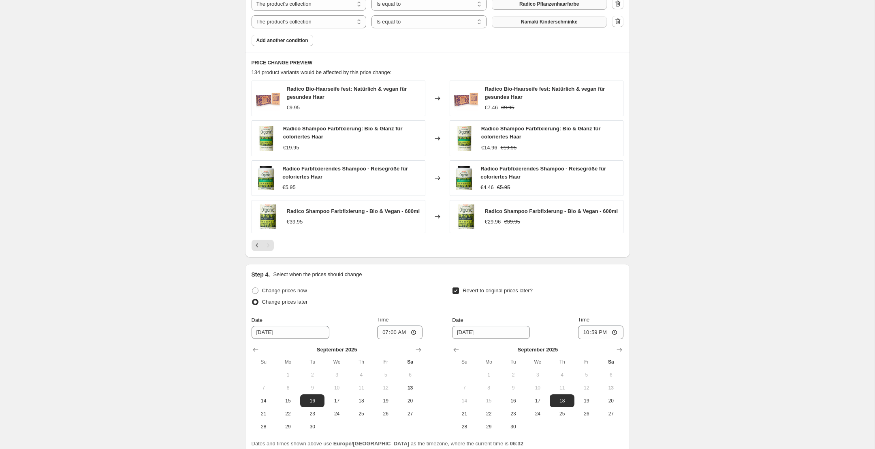
scroll to position [624, 0]
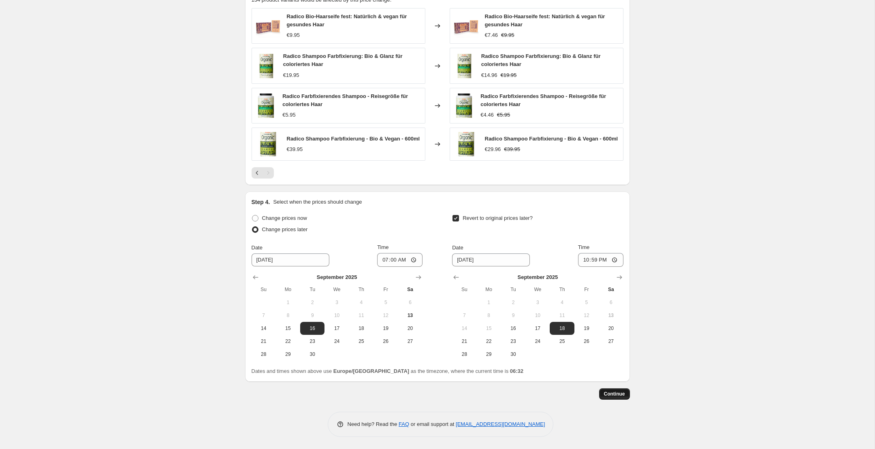
click at [611, 392] on span "Continue" at bounding box center [614, 394] width 21 height 6
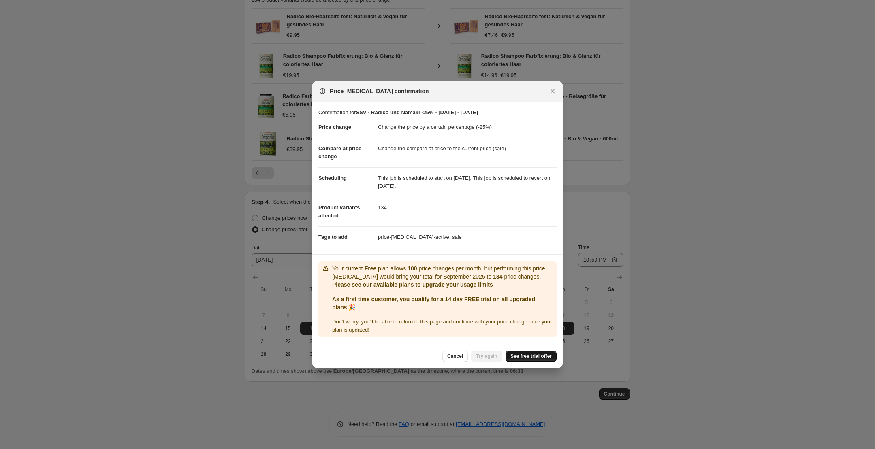
click at [529, 357] on span "See free trial offer" at bounding box center [530, 356] width 41 height 6
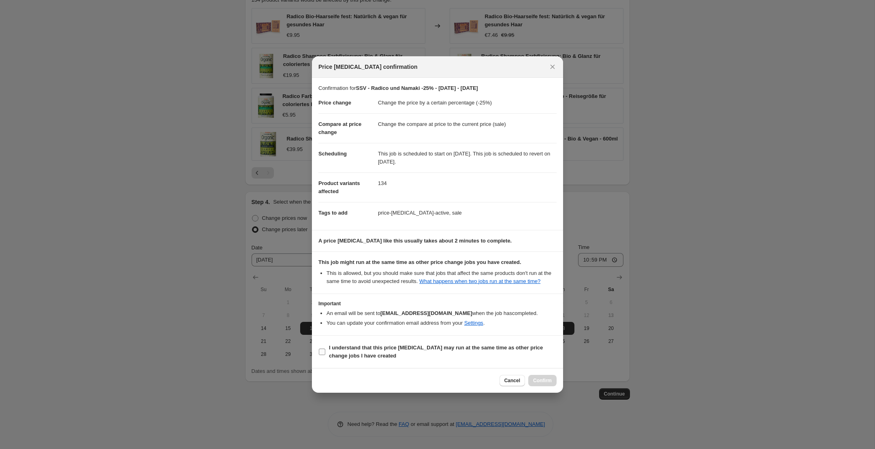
click at [319, 352] on input "I understand that this price change job may run at the same time as other price…" at bounding box center [322, 352] width 6 height 6
checkbox input "true"
click at [542, 381] on button "Confirm" at bounding box center [542, 380] width 28 height 11
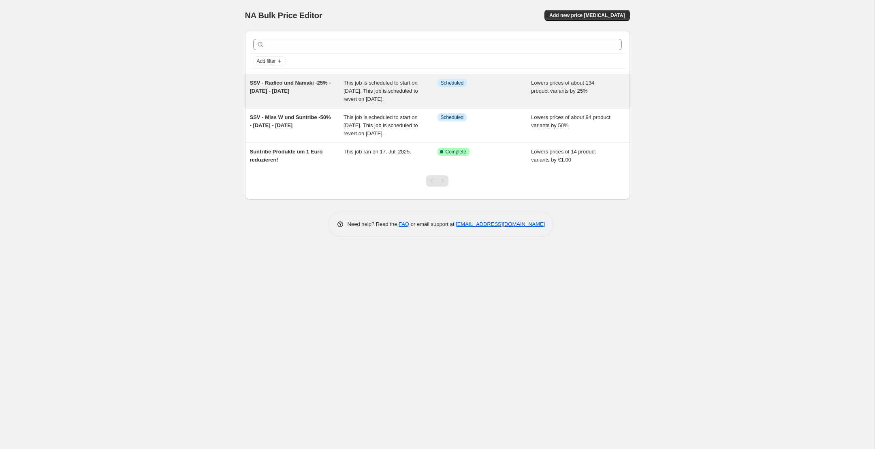
click at [413, 85] on span "This job is scheduled to start on 16. September 2025. This job is scheduled to …" at bounding box center [380, 91] width 75 height 22
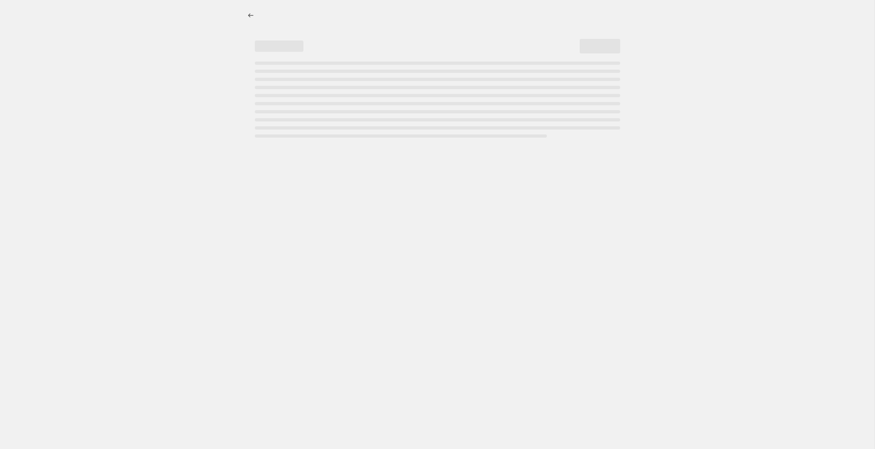
select select "percentage"
select select "collection"
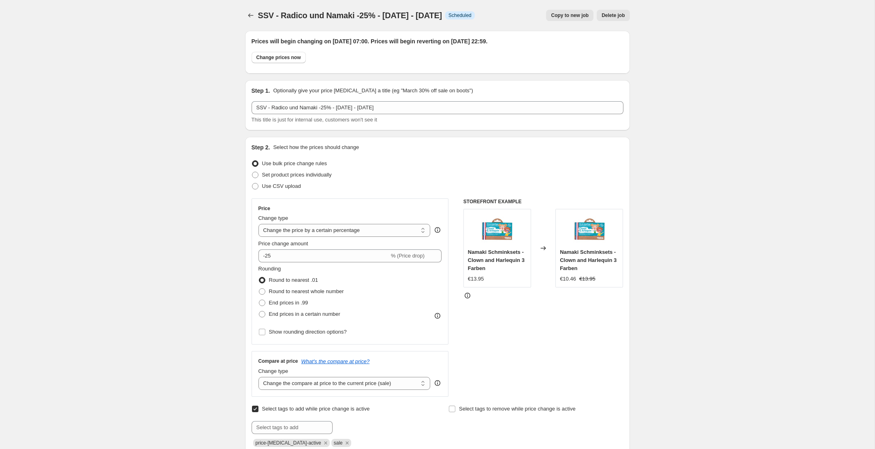
click at [567, 15] on span "Copy to new job" at bounding box center [570, 15] width 38 height 6
select select "percentage"
select select "collection"
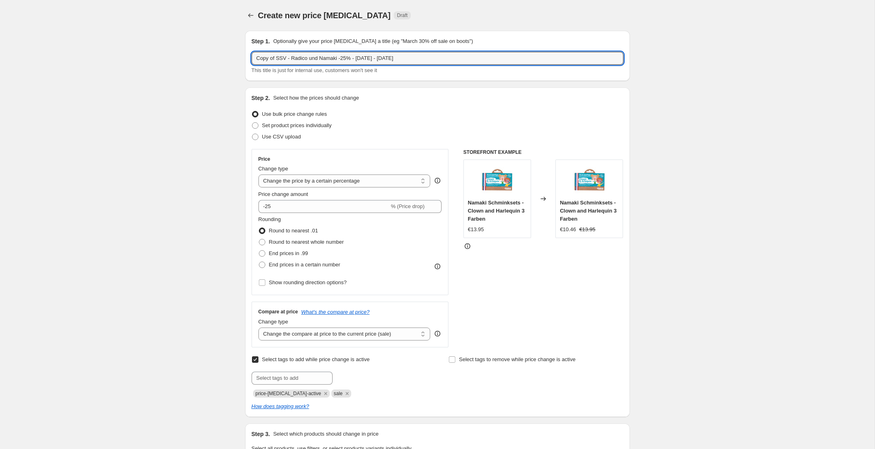
drag, startPoint x: 274, startPoint y: 58, endPoint x: 245, endPoint y: 58, distance: 29.2
click at [245, 58] on div "Step 1. Optionally give your price change job a title (eg "March 30% off sale o…" at bounding box center [437, 56] width 385 height 50
drag, startPoint x: 330, startPoint y: 59, endPoint x: 273, endPoint y: 55, distance: 57.2
click at [273, 55] on input "SSV - Radico und Namaki -25% - 16. - 18.09.25" at bounding box center [437, 58] width 372 height 13
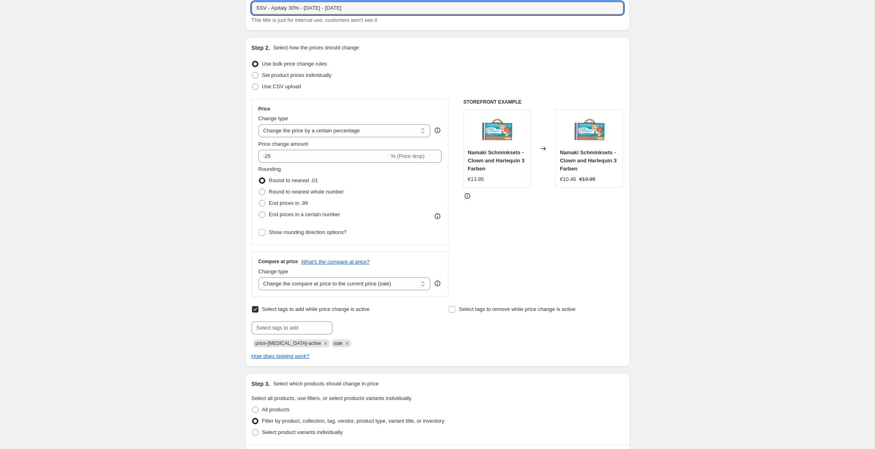
scroll to position [53, 0]
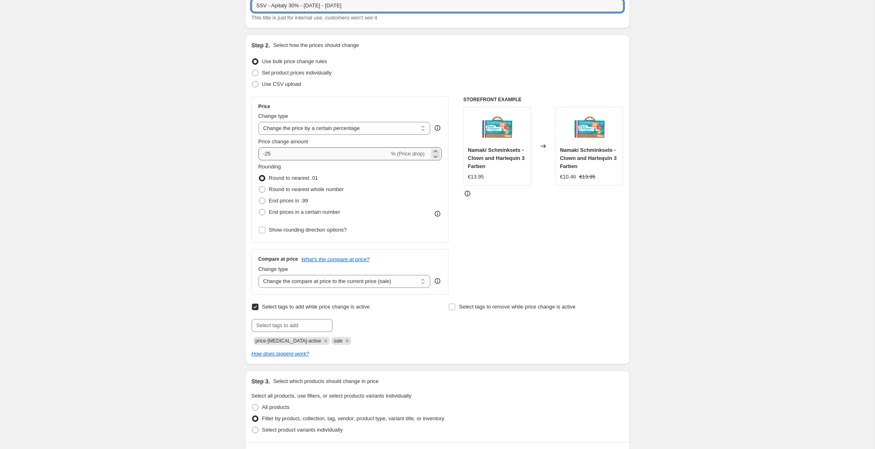
type input "SSV - Apitaly 30% - 16. - 18.09.25"
click at [305, 152] on input "-25" at bounding box center [323, 153] width 131 height 13
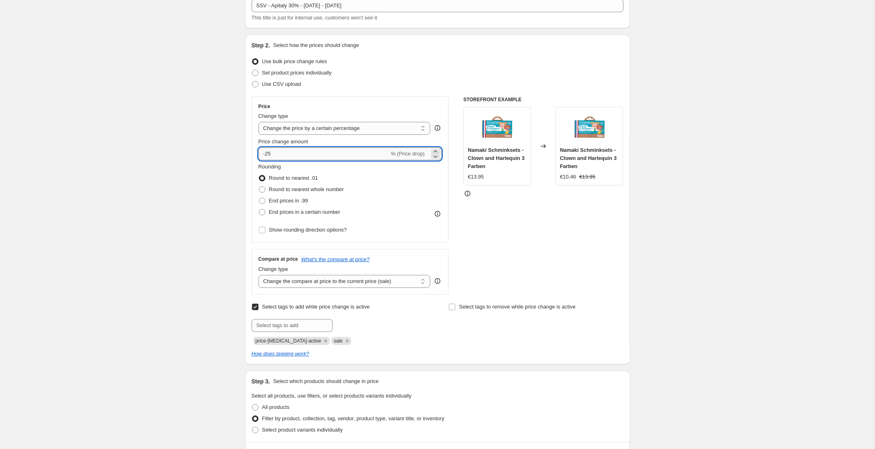
type input "-2"
type input "-30"
click at [213, 206] on div "Create new price change job. This page is ready Create new price change job Dra…" at bounding box center [437, 429] width 874 height 964
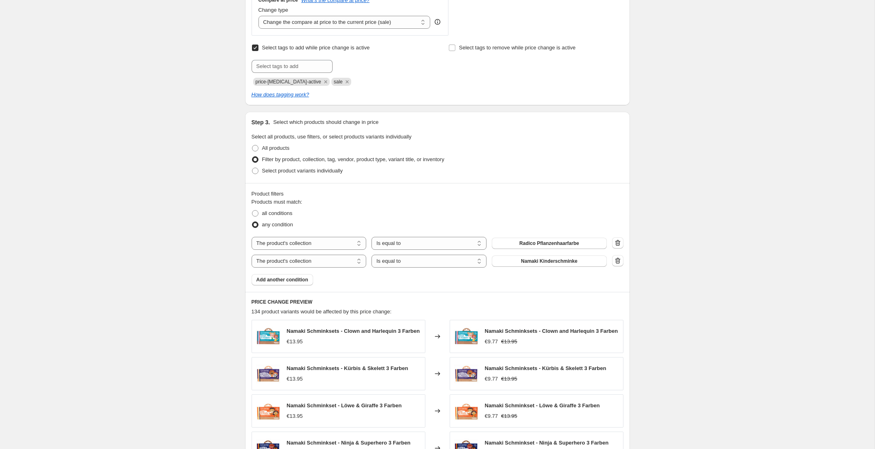
scroll to position [314, 0]
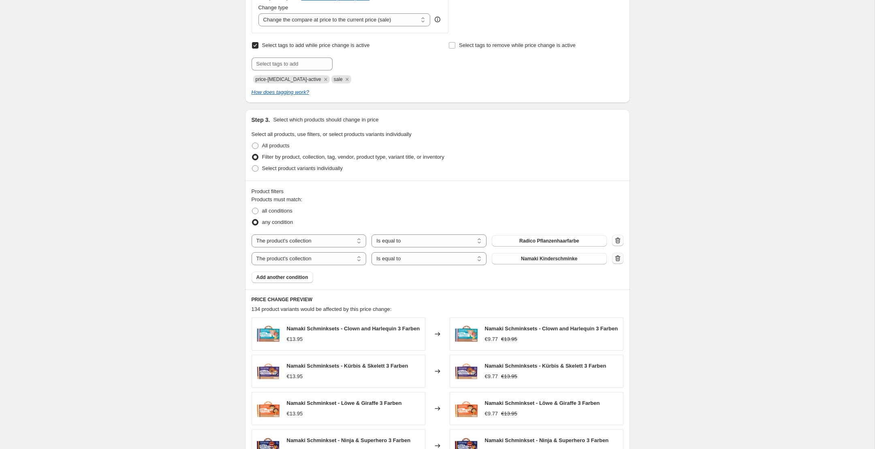
click at [620, 256] on icon "button" at bounding box center [617, 258] width 8 height 8
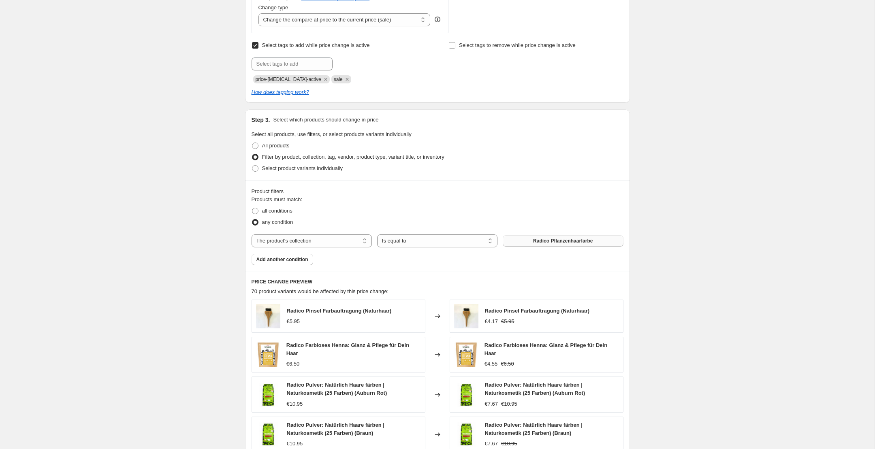
click at [577, 242] on span "Radico Pflanzenhaarfarbe" at bounding box center [563, 241] width 60 height 6
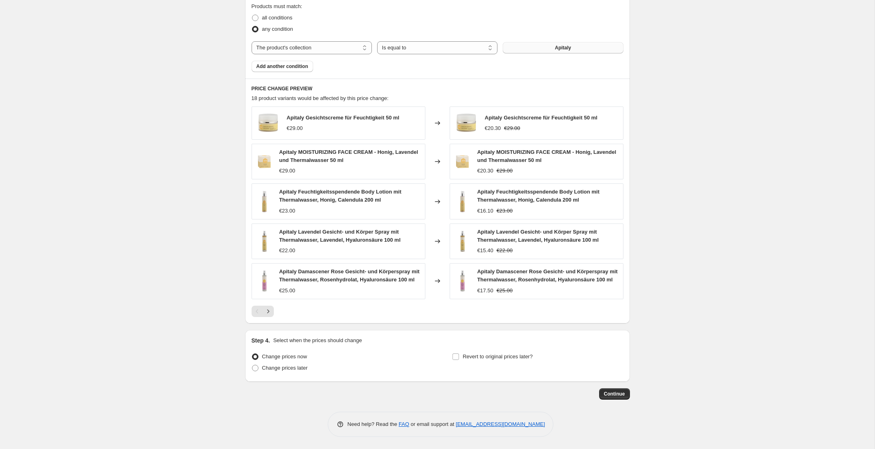
scroll to position [513, 0]
click at [273, 367] on span "Change prices later" at bounding box center [285, 368] width 46 height 6
click at [252, 365] on input "Change prices later" at bounding box center [252, 365] width 0 height 0
radio input "true"
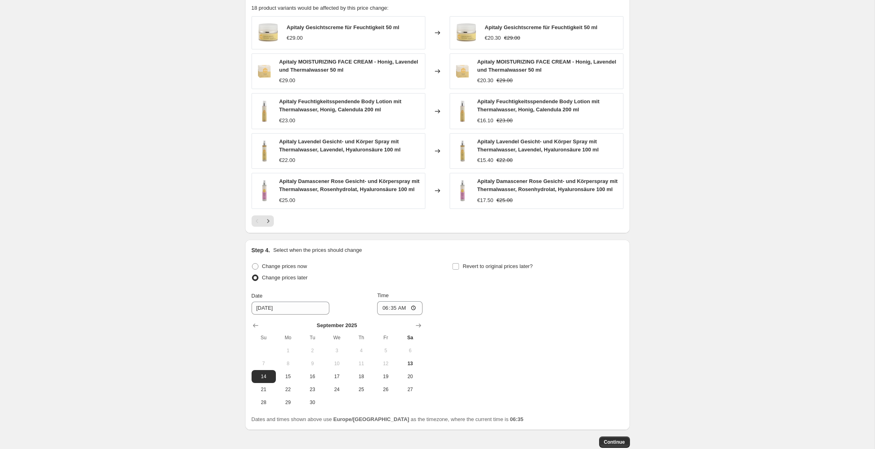
scroll to position [607, 0]
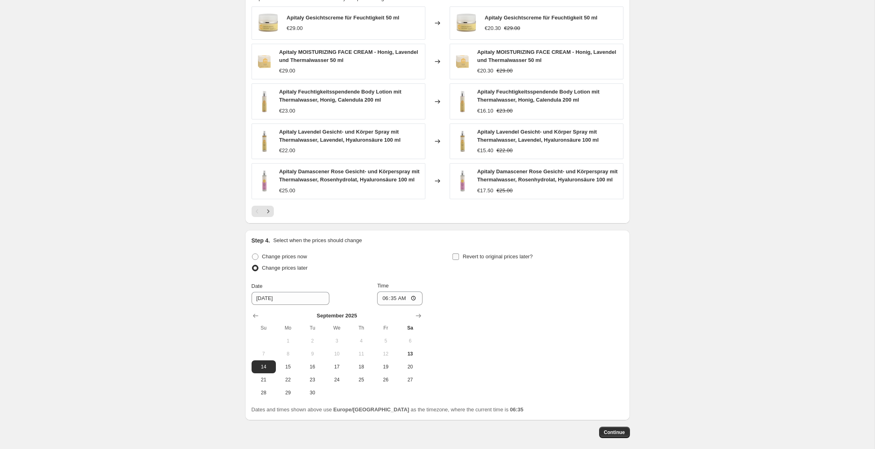
click at [462, 262] on label "Revert to original prices later?" at bounding box center [492, 256] width 81 height 11
click at [459, 260] on input "Revert to original prices later?" at bounding box center [455, 256] width 6 height 6
checkbox input "true"
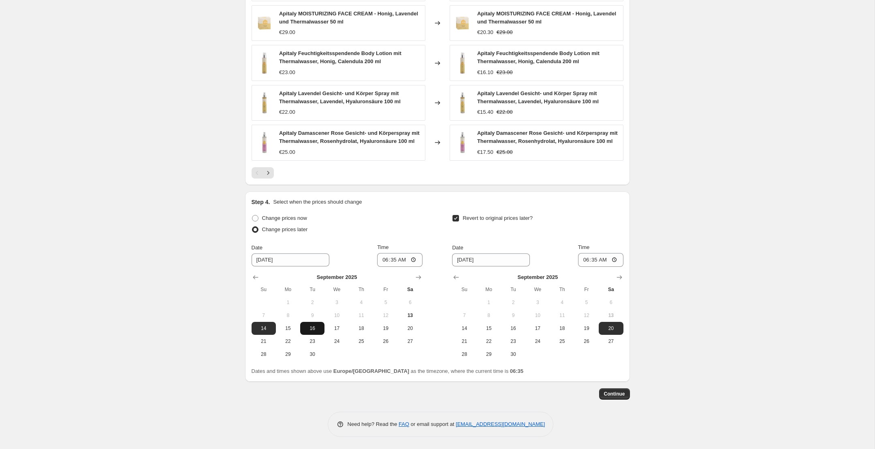
click at [322, 332] on button "16" at bounding box center [312, 328] width 24 height 13
type input "9/16/2025"
click at [401, 264] on input "06:35" at bounding box center [399, 260] width 45 height 14
type input "07:00"
click at [564, 328] on span "18" at bounding box center [562, 328] width 18 height 6
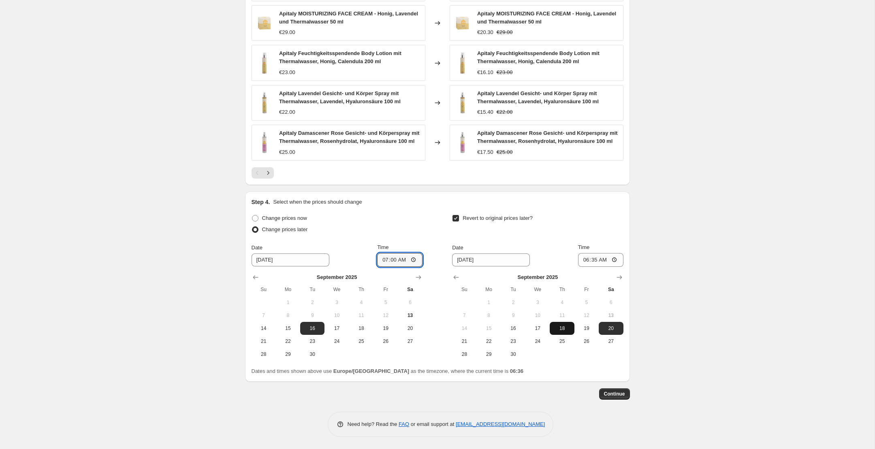
type input "9/18/2025"
click at [595, 261] on input "06:35" at bounding box center [600, 260] width 45 height 14
type input "22:59"
click at [611, 396] on span "Continue" at bounding box center [614, 394] width 21 height 6
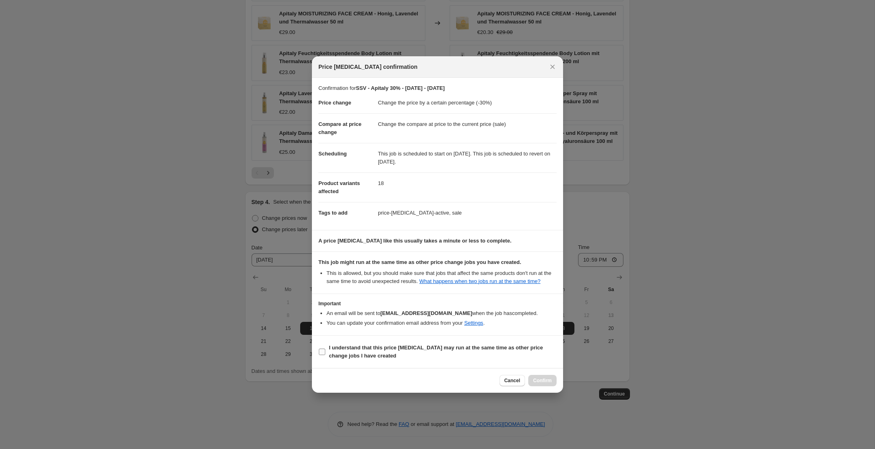
click at [321, 353] on input "I understand that this price change job may run at the same time as other price…" at bounding box center [322, 352] width 6 height 6
checkbox input "true"
click at [515, 384] on span "Cancel" at bounding box center [512, 380] width 16 height 6
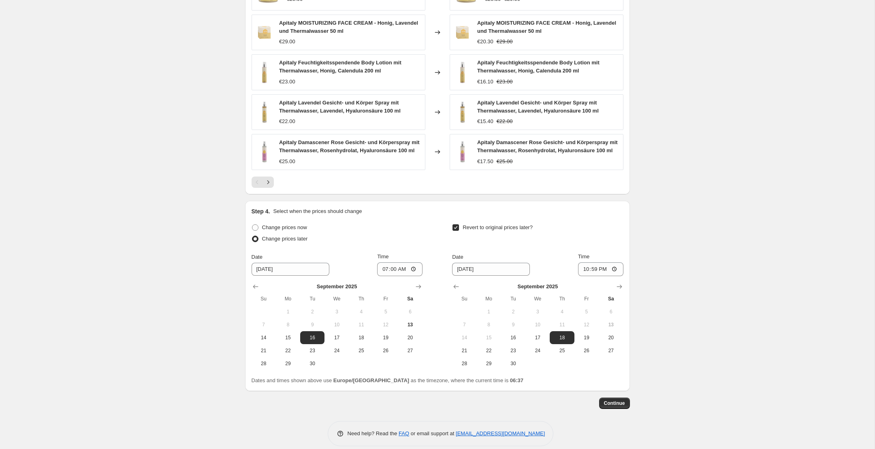
scroll to position [645, 0]
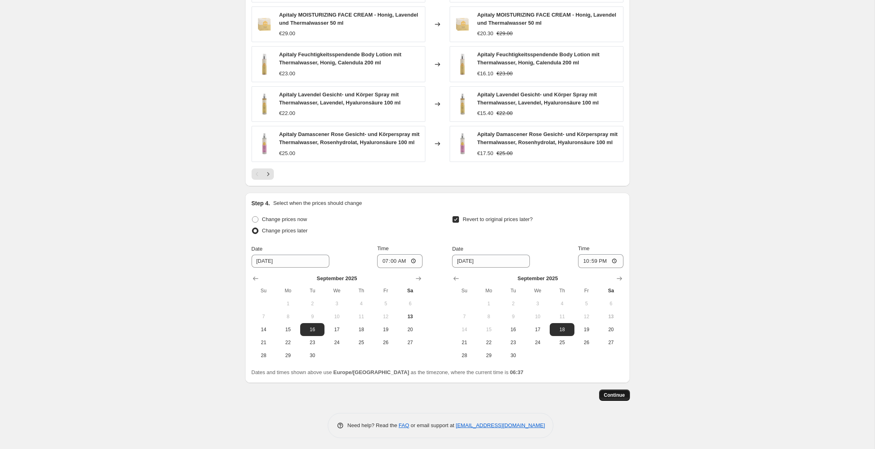
click at [613, 398] on span "Continue" at bounding box center [614, 395] width 21 height 6
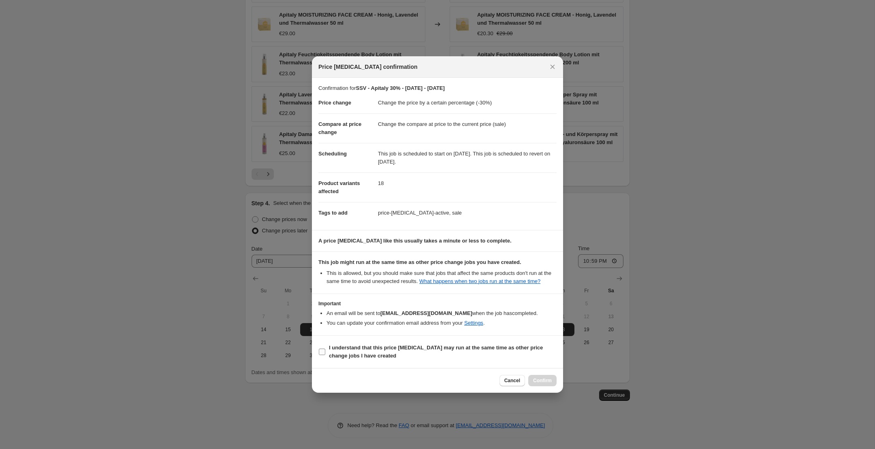
click at [341, 356] on b "I understand that this price change job may run at the same time as other price…" at bounding box center [436, 352] width 214 height 14
click at [325, 355] on input "I understand that this price change job may run at the same time as other price…" at bounding box center [322, 352] width 6 height 6
checkbox input "true"
click at [541, 379] on button "Confirm" at bounding box center [542, 380] width 28 height 11
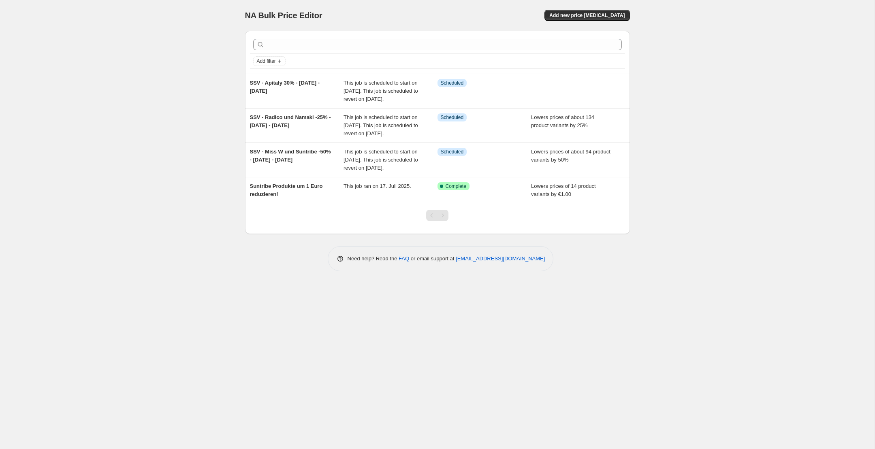
click at [92, 171] on div "NA Bulk Price Editor. This page is ready NA Bulk Price Editor Add new price cha…" at bounding box center [437, 224] width 874 height 449
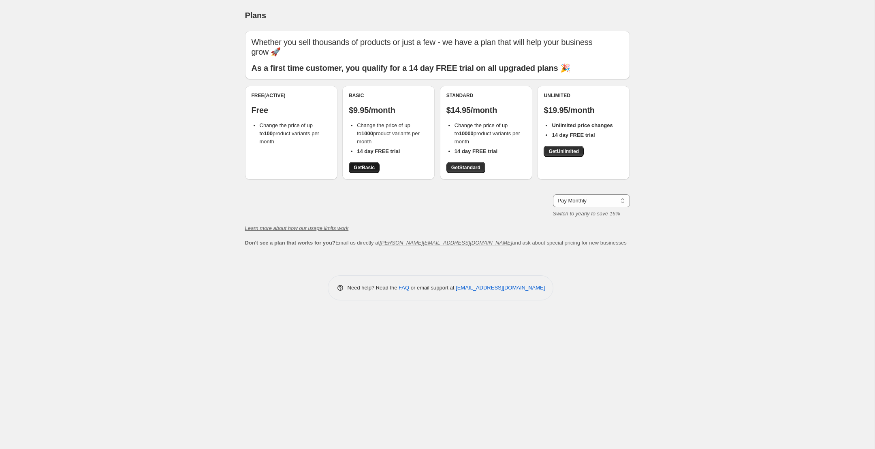
click at [365, 164] on span "Get Basic" at bounding box center [364, 167] width 21 height 6
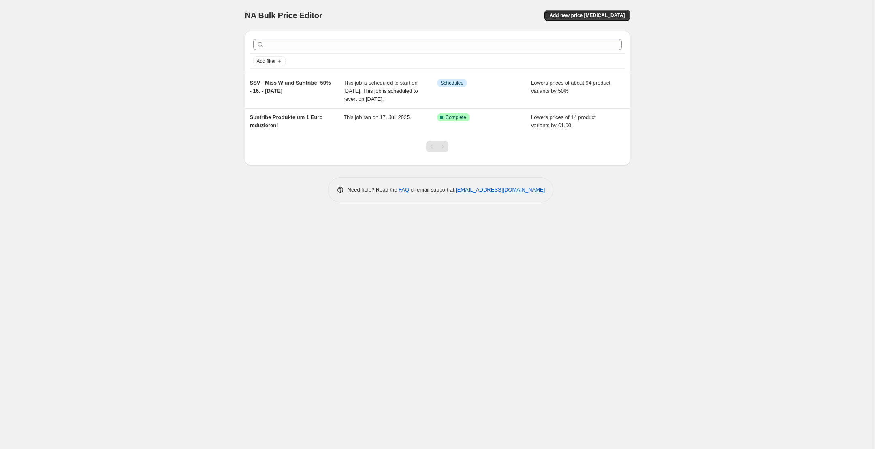
click at [545, 245] on div "NA Bulk Price Editor. This page is ready NA Bulk Price Editor Add new price [ME…" at bounding box center [437, 224] width 874 height 449
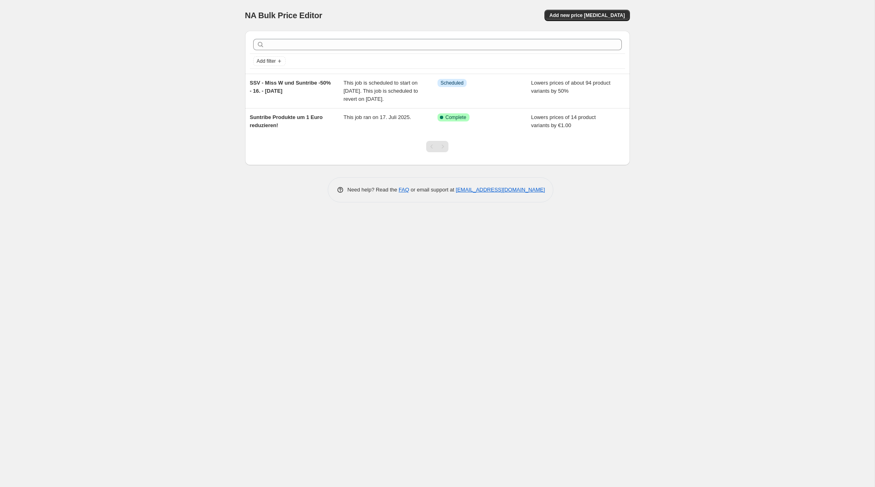
click at [106, 77] on div "NA Bulk Price Editor. This page is ready NA Bulk Price Editor Add new price cha…" at bounding box center [437, 243] width 874 height 487
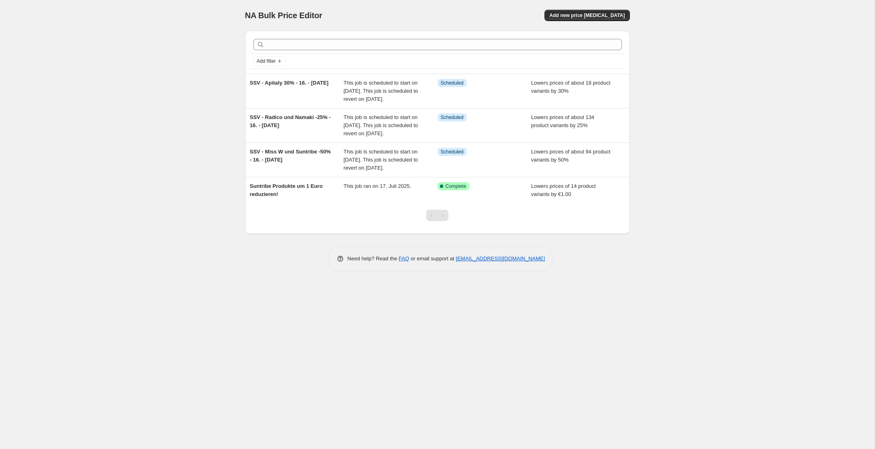
click at [98, 155] on div "NA Bulk Price Editor. This page is ready NA Bulk Price Editor Add new price [ME…" at bounding box center [437, 224] width 874 height 449
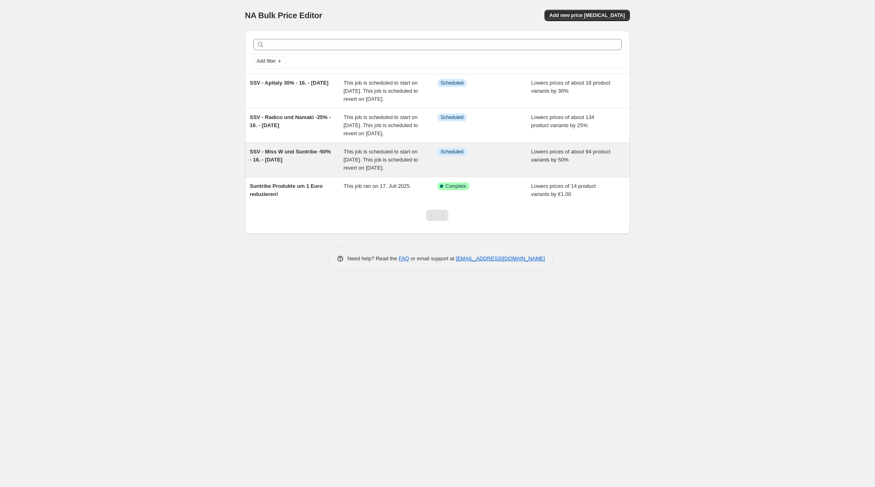
click at [354, 171] on div "This job is scheduled to start on 16. September 2025. This job is scheduled to …" at bounding box center [390, 160] width 94 height 24
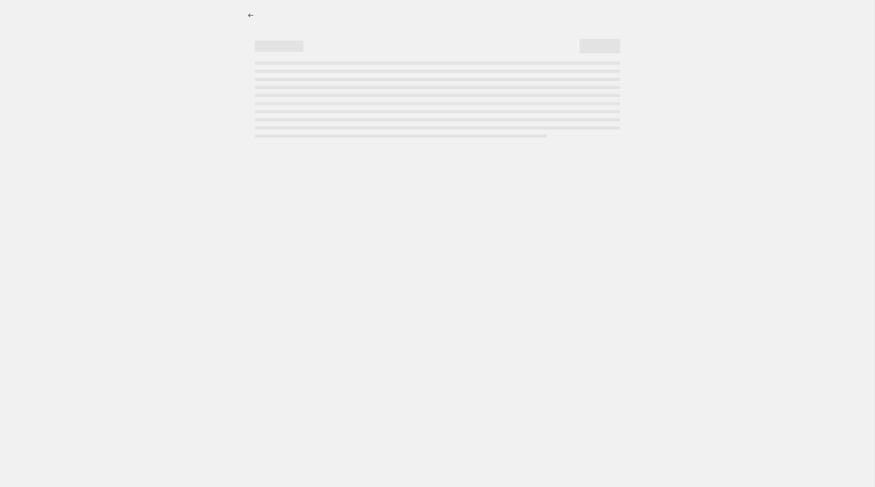
select select "percentage"
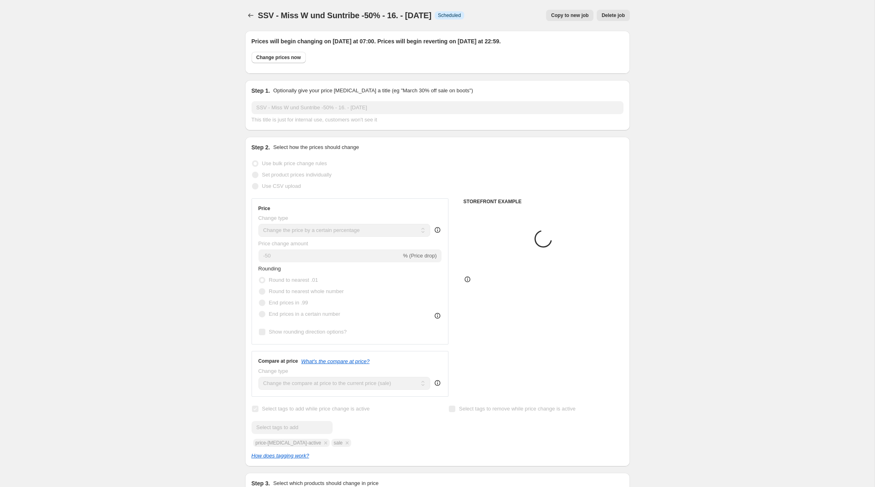
select select "collection"
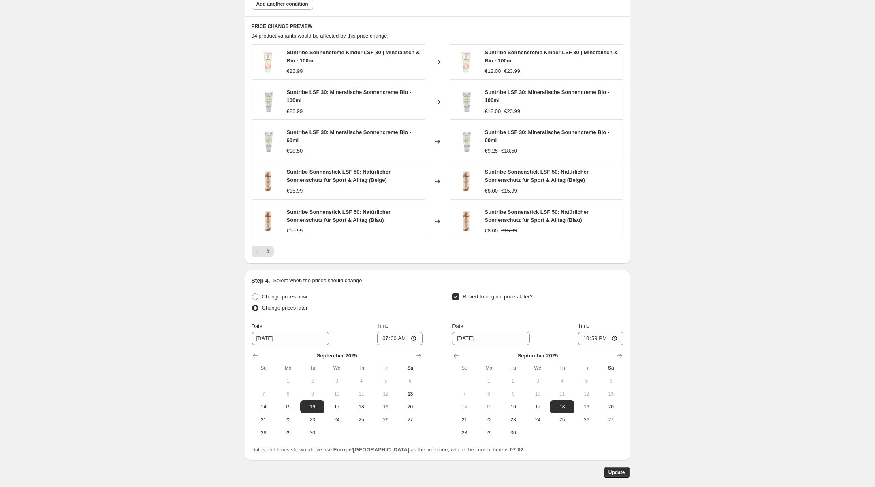
scroll to position [675, 0]
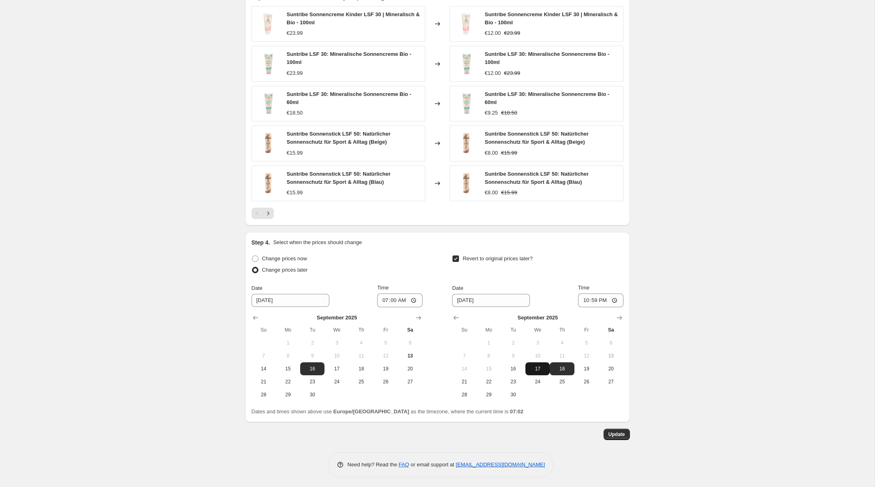
click at [534, 366] on span "17" at bounding box center [537, 369] width 18 height 6
type input "9/17/2025"
click at [623, 429] on button "Update" at bounding box center [616, 434] width 26 height 11
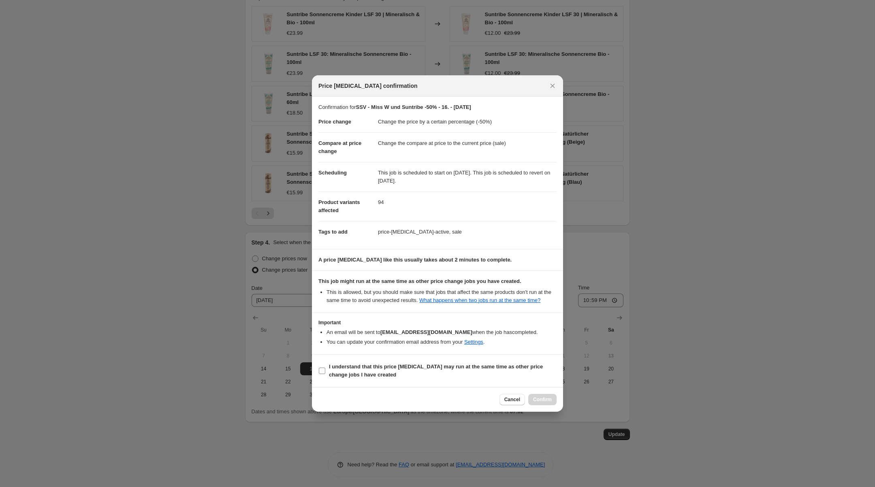
click at [318, 371] on span ":r2o:" at bounding box center [321, 370] width 7 height 7
click at [319, 371] on input "I understand that this price change job may run at the same time as other price…" at bounding box center [322, 371] width 6 height 6
checkbox input "true"
click at [542, 403] on span "Confirm" at bounding box center [542, 399] width 19 height 6
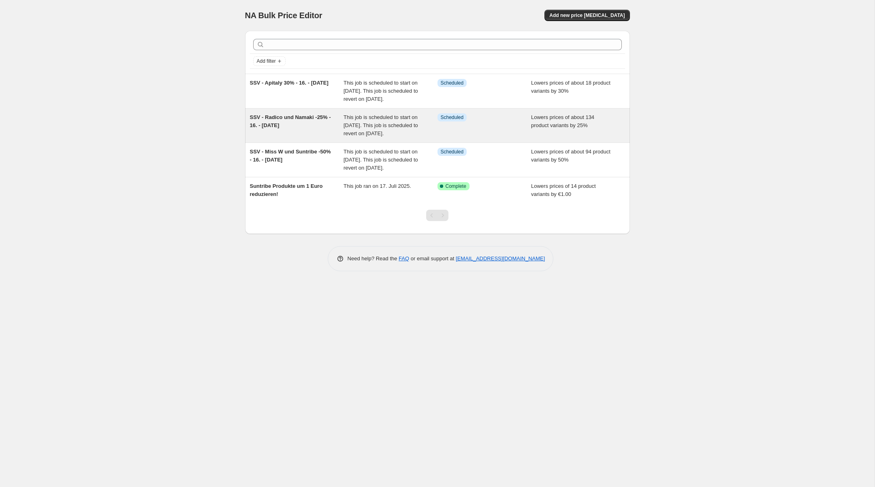
click at [312, 134] on div "SSV - Radico und Namaki -25% - 16. - 18.09.25" at bounding box center [297, 125] width 94 height 24
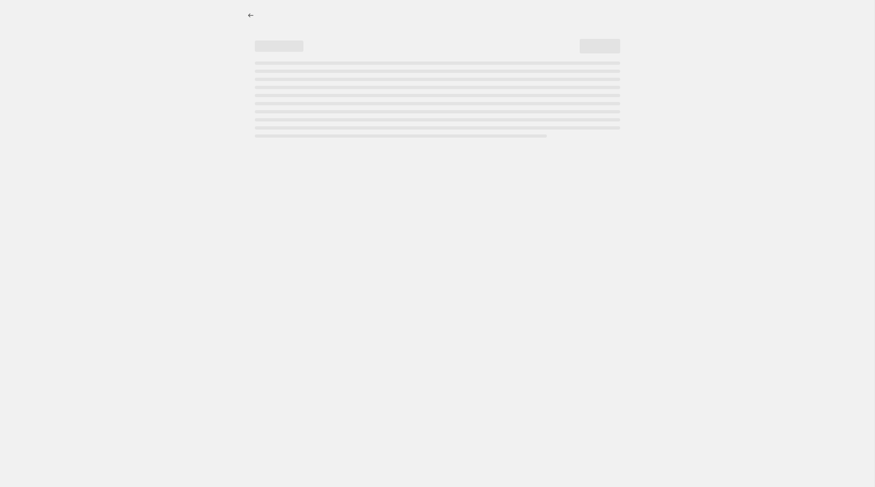
select select "percentage"
select select "collection"
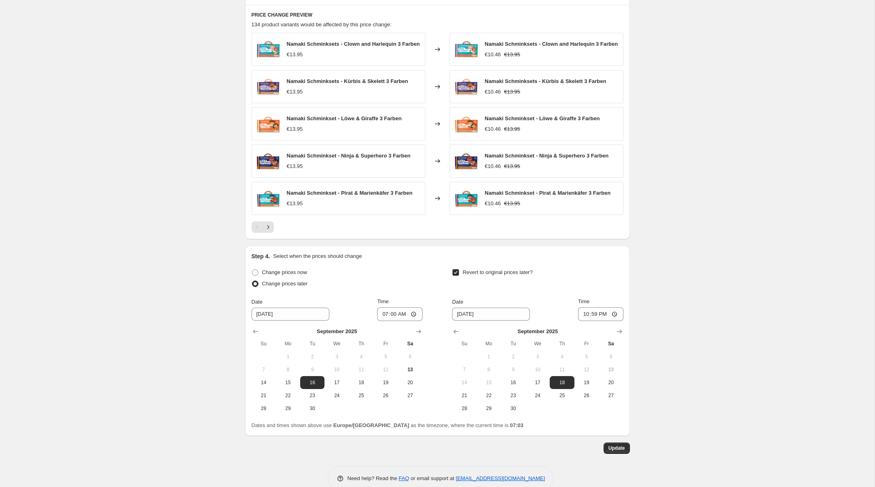
scroll to position [665, 0]
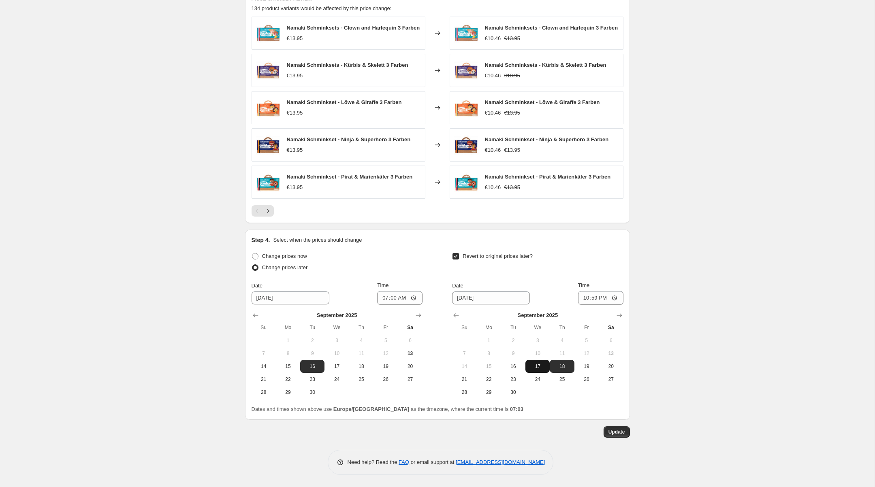
click at [541, 365] on span "17" at bounding box center [537, 366] width 18 height 6
type input "9/17/2025"
click at [615, 432] on span "Update" at bounding box center [616, 432] width 17 height 6
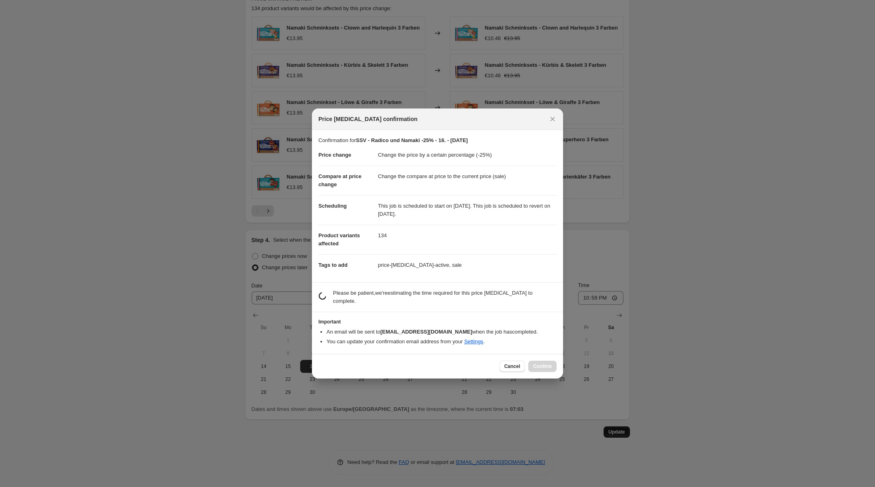
scroll to position [0, 0]
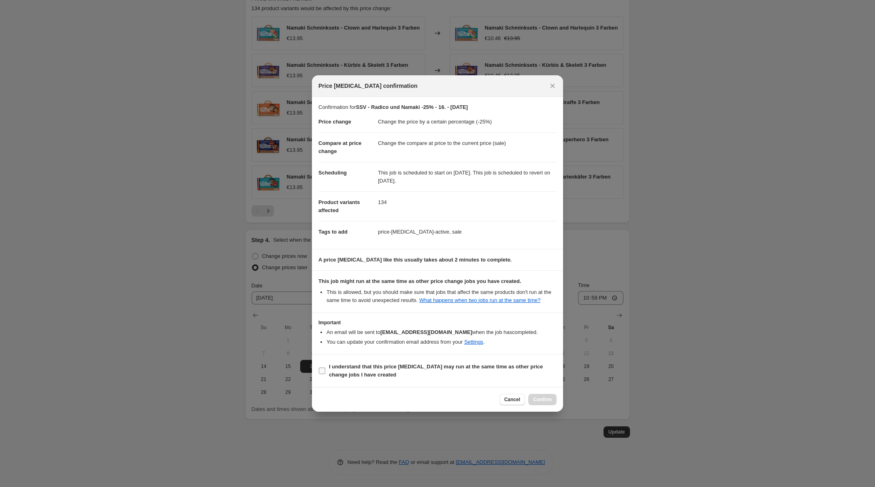
click at [318, 374] on span ":r5r:" at bounding box center [321, 370] width 7 height 7
click at [319, 374] on input "I understand that this price change job may run at the same time as other price…" at bounding box center [322, 371] width 6 height 6
checkbox input "true"
click at [541, 402] on span "Confirm" at bounding box center [542, 399] width 19 height 6
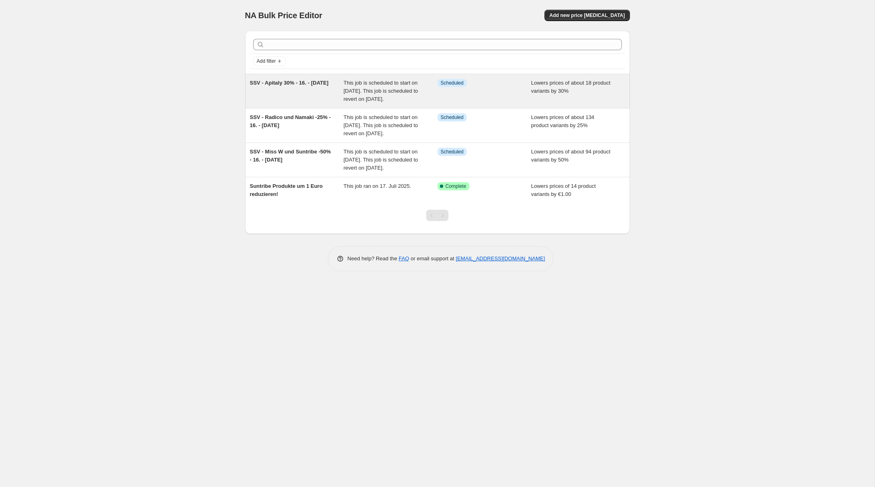
click at [310, 101] on div "SSV - Apitaly 30% - 16. - 18.09.25" at bounding box center [297, 91] width 94 height 24
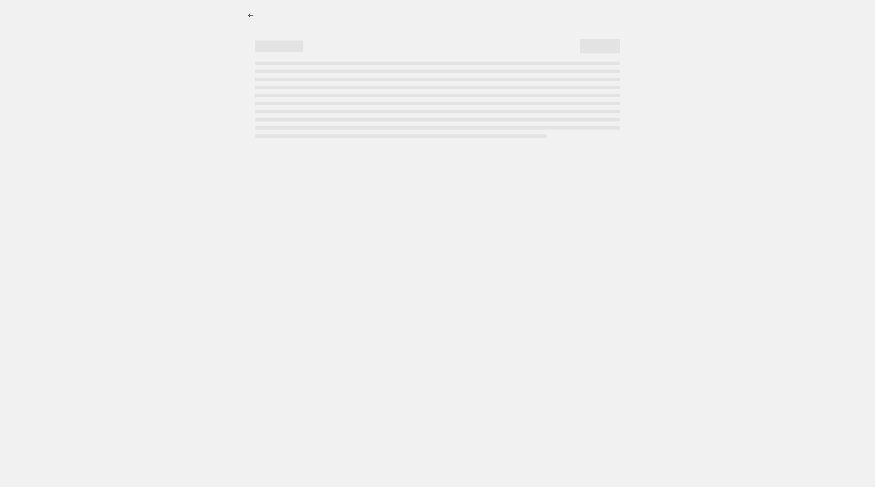
select select "percentage"
select select "collection"
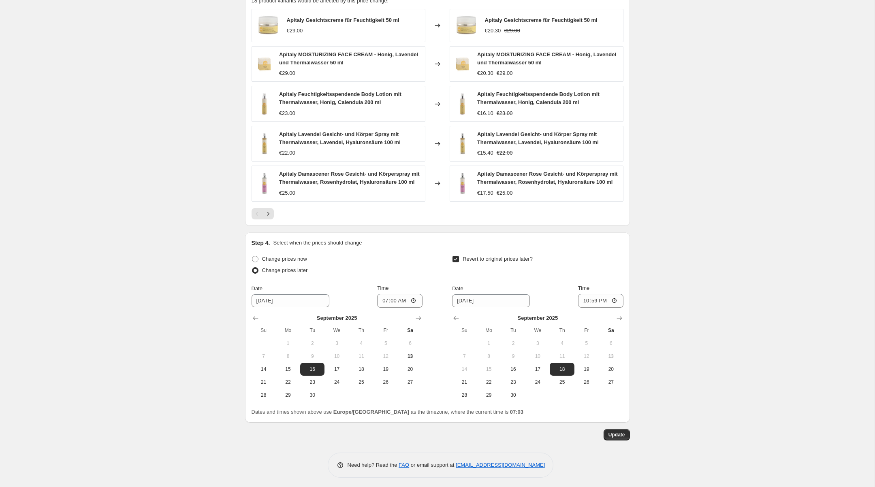
scroll to position [662, 0]
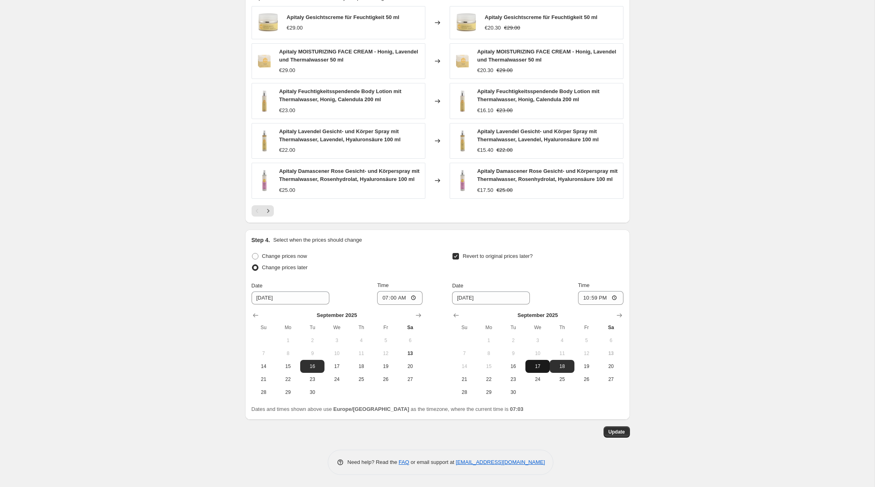
click at [536, 365] on span "17" at bounding box center [537, 366] width 18 height 6
type input "9/17/2025"
click at [622, 431] on span "Update" at bounding box center [616, 432] width 17 height 6
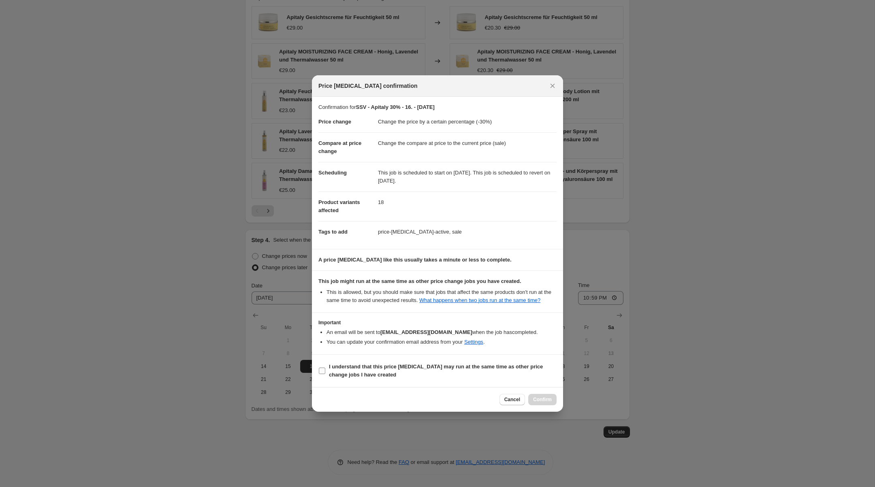
click at [347, 374] on span "I understand that this price change job may run at the same time as other price…" at bounding box center [443, 371] width 228 height 16
click at [325, 374] on input "I understand that this price change job may run at the same time as other price…" at bounding box center [322, 371] width 6 height 6
checkbox input "true"
click at [546, 403] on span "Confirm" at bounding box center [542, 399] width 19 height 6
